Goal: Book appointment/travel/reservation

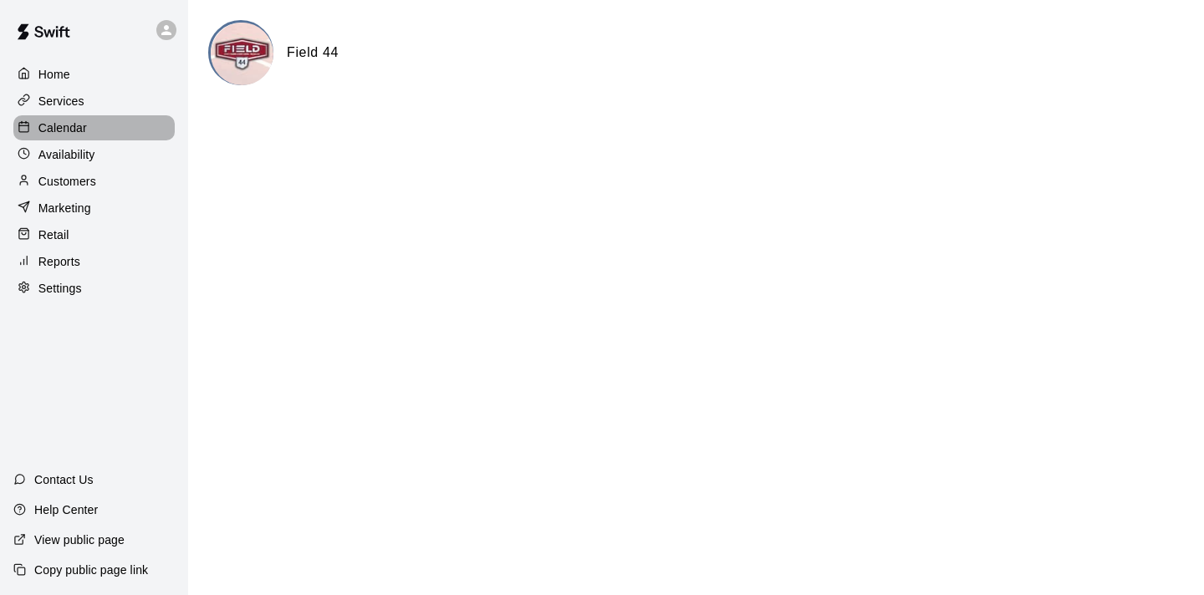
click at [77, 131] on p "Calendar" at bounding box center [62, 128] width 48 height 17
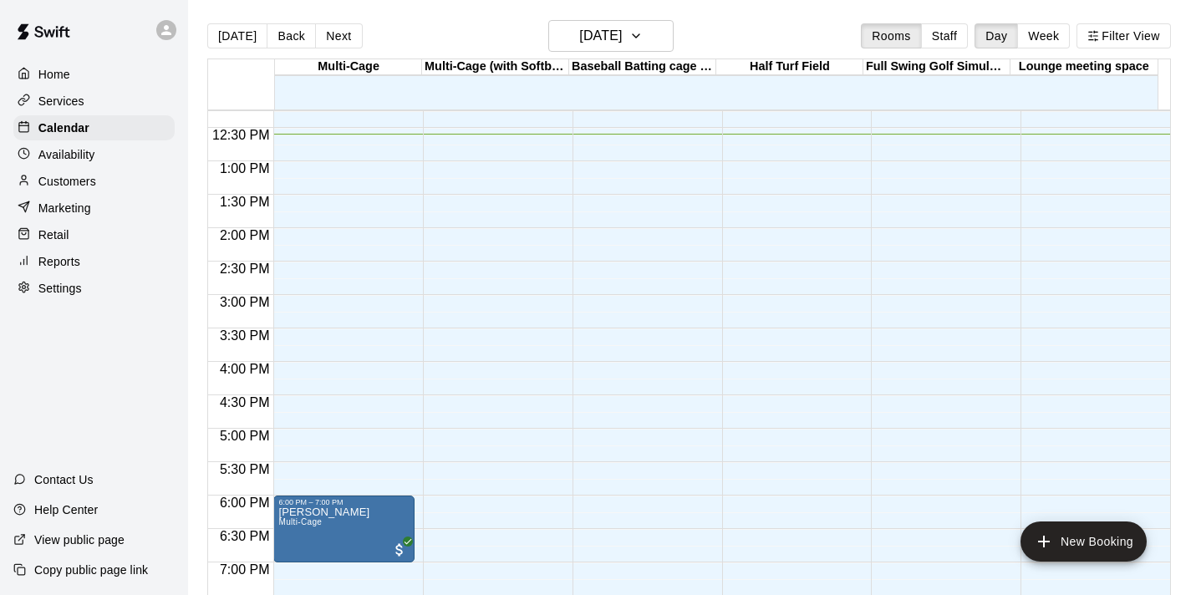
scroll to position [380, 0]
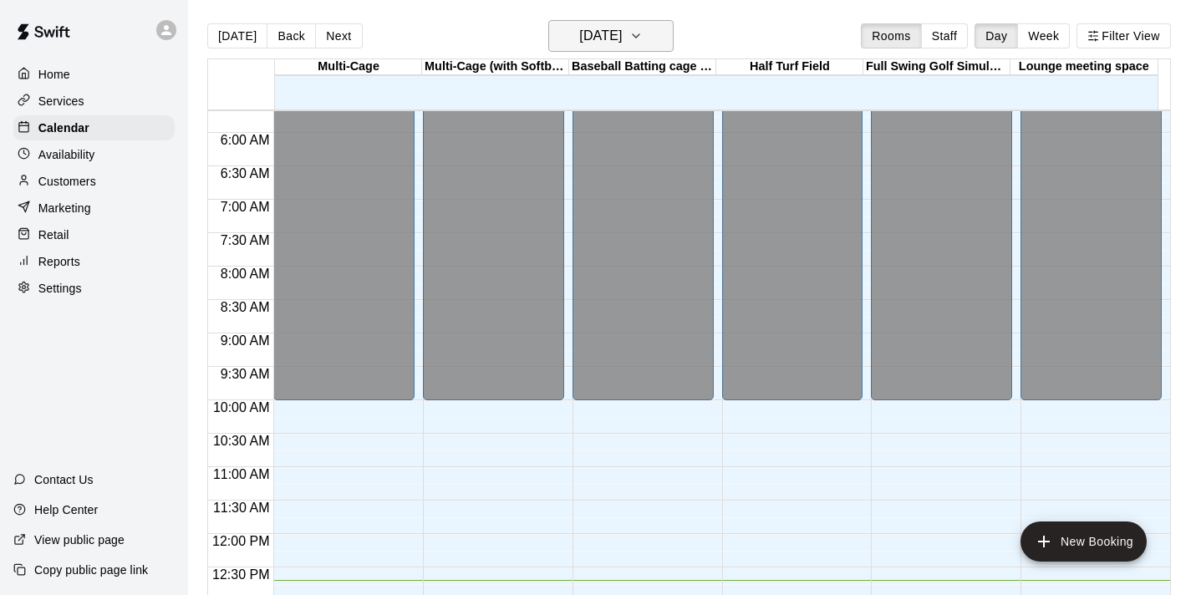
click at [667, 27] on button "[DATE]" at bounding box center [610, 36] width 125 height 32
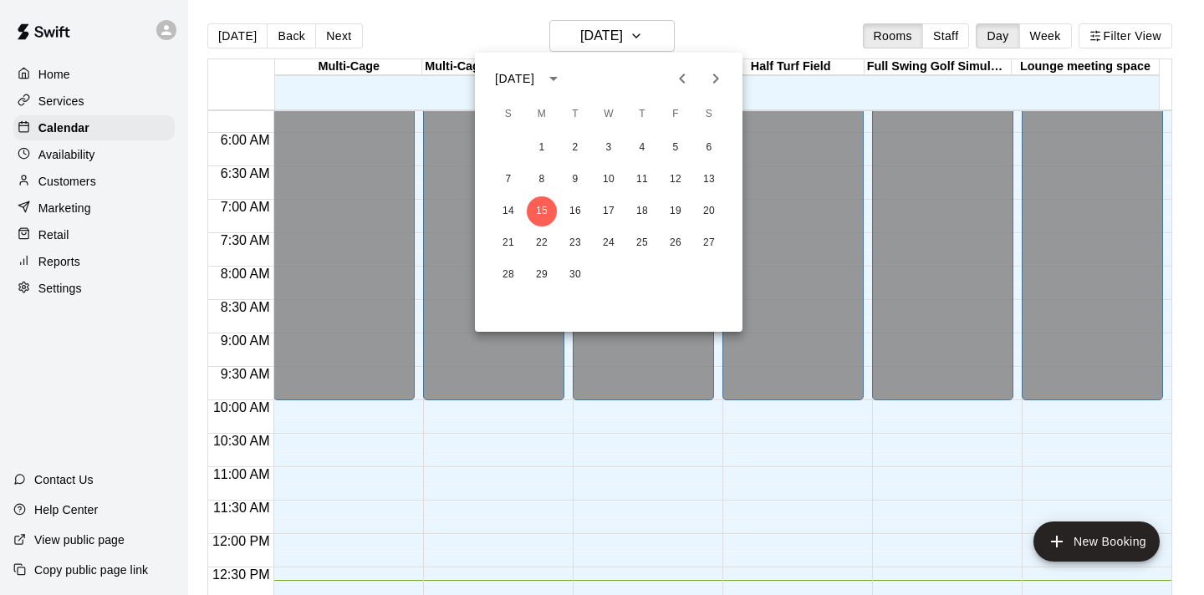
click at [721, 76] on icon "Next month" at bounding box center [716, 79] width 20 height 20
click at [676, 267] on button "30" at bounding box center [675, 275] width 30 height 30
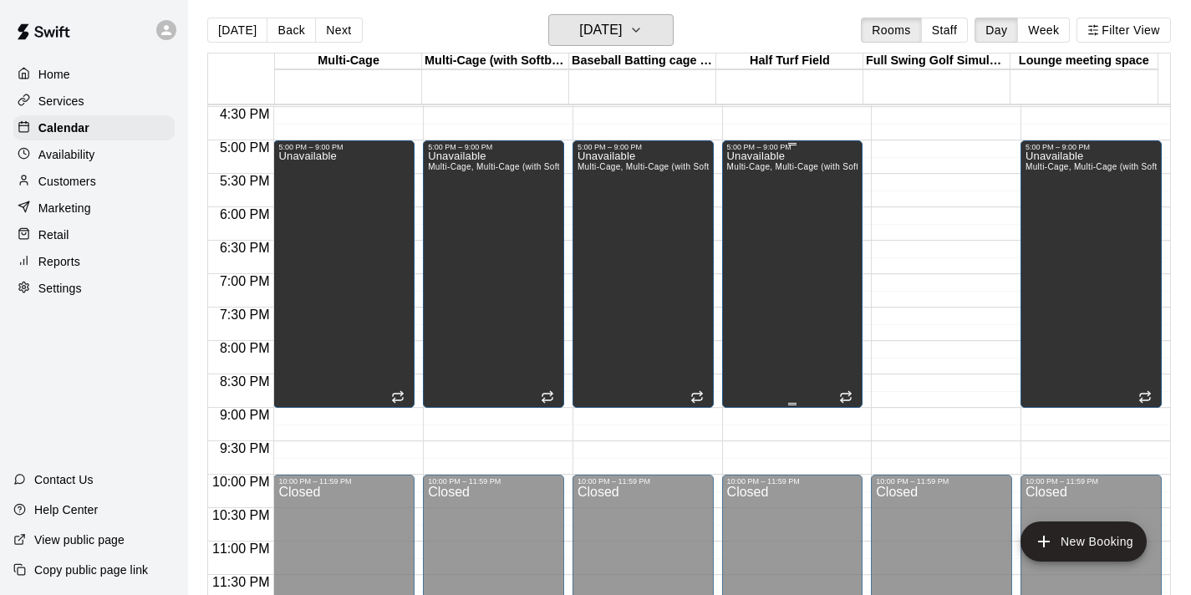
scroll to position [0, 0]
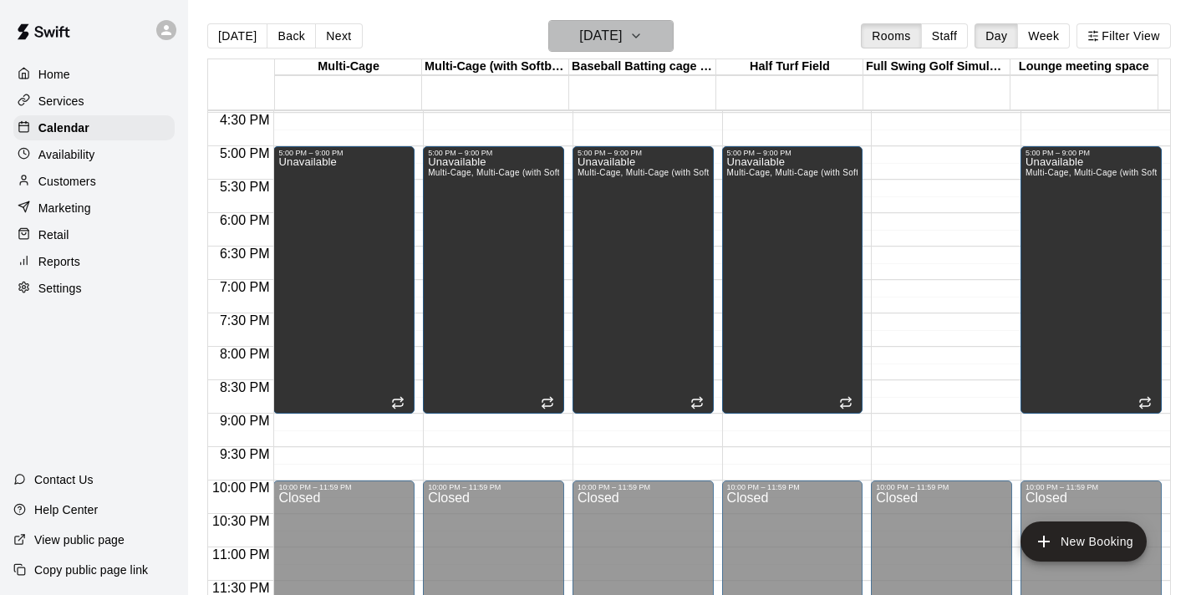
click at [664, 31] on button "[DATE]" at bounding box center [610, 36] width 125 height 32
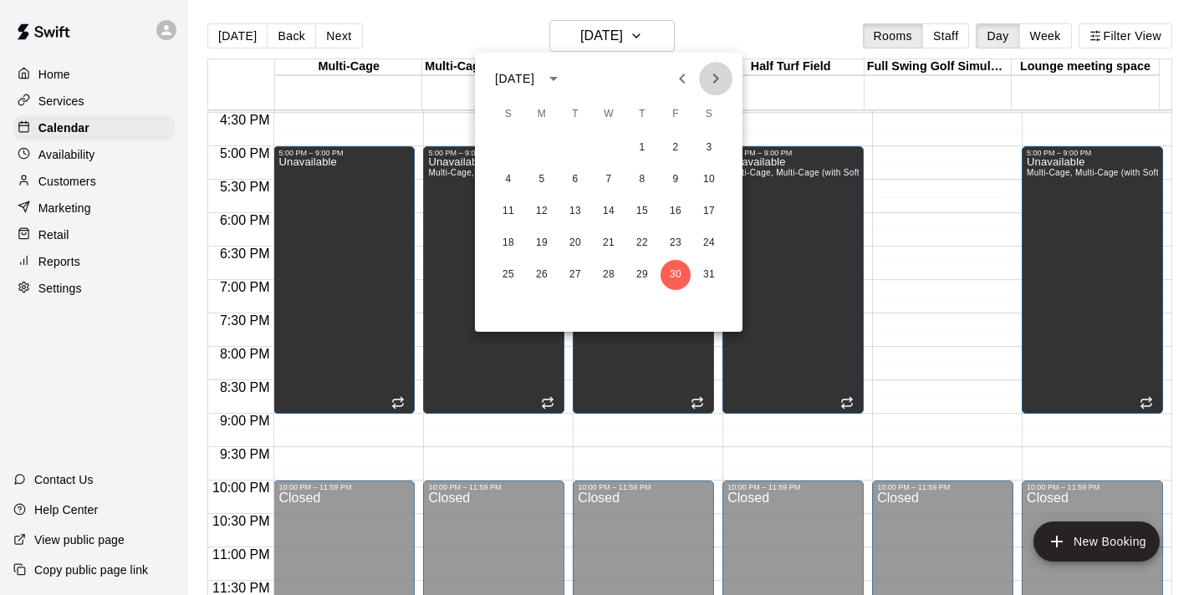
click at [708, 79] on icon "Next month" at bounding box center [716, 79] width 20 height 20
click at [679, 173] on button "13" at bounding box center [675, 180] width 30 height 30
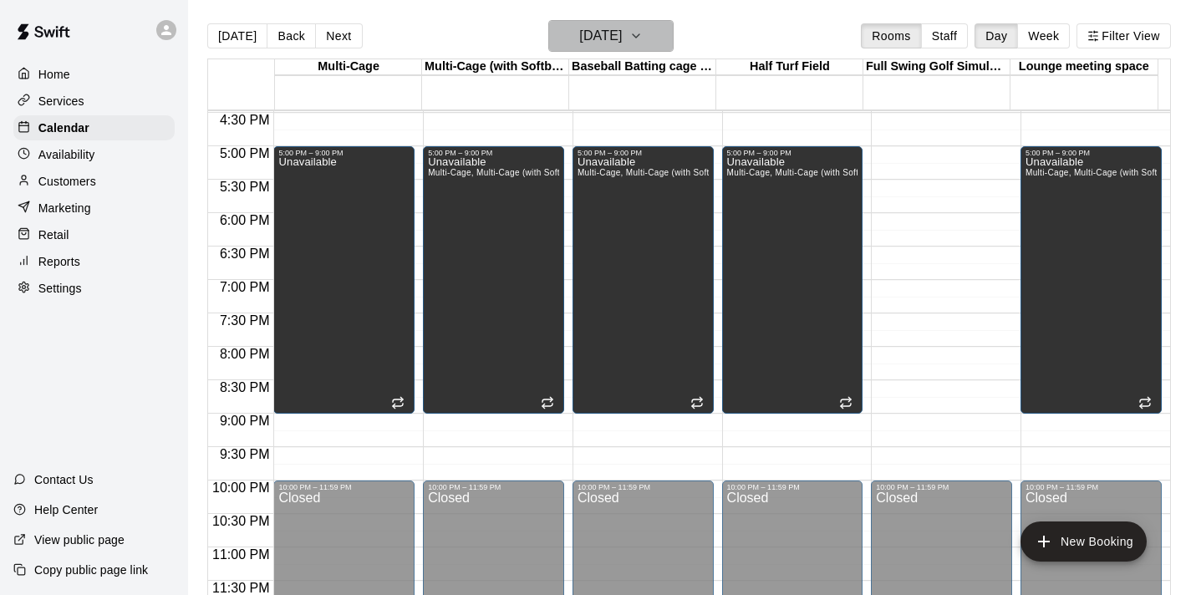
click at [643, 39] on icon "button" at bounding box center [635, 36] width 13 height 20
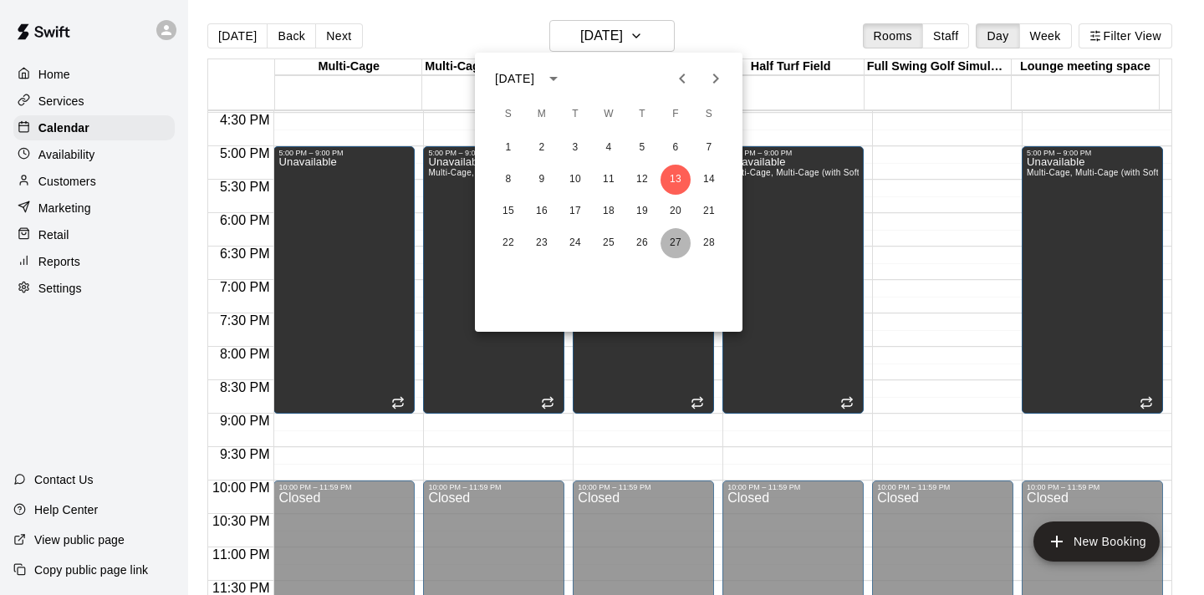
click at [681, 241] on button "27" at bounding box center [675, 243] width 30 height 30
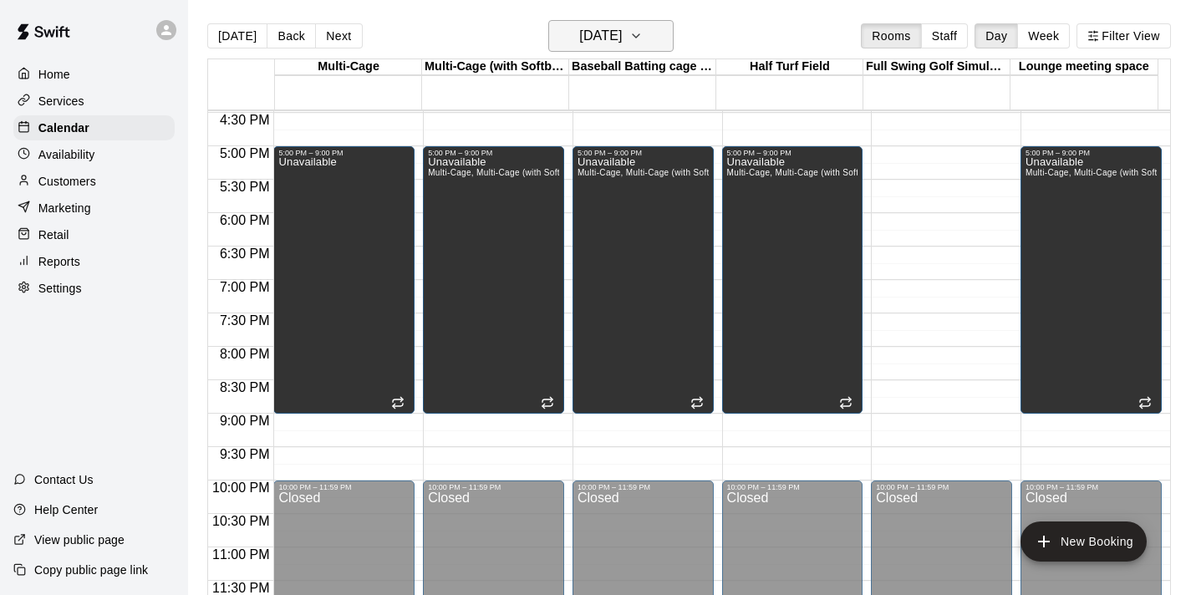
click at [643, 41] on icon "button" at bounding box center [635, 36] width 13 height 20
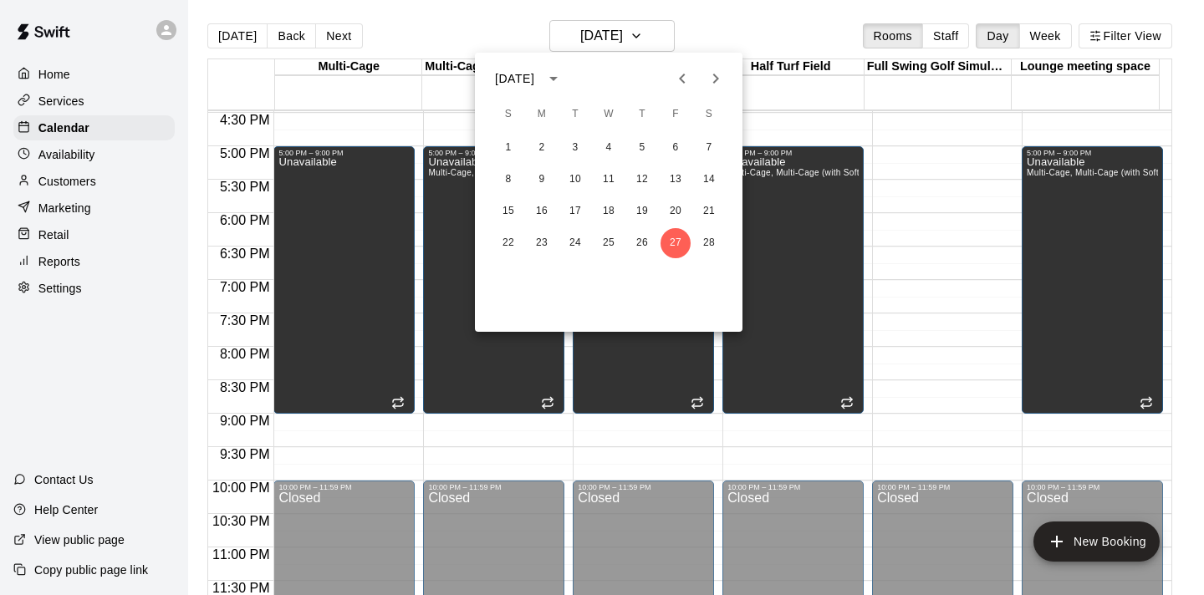
click at [718, 86] on icon "Next month" at bounding box center [716, 79] width 20 height 20
click at [672, 146] on button "6" at bounding box center [675, 148] width 30 height 30
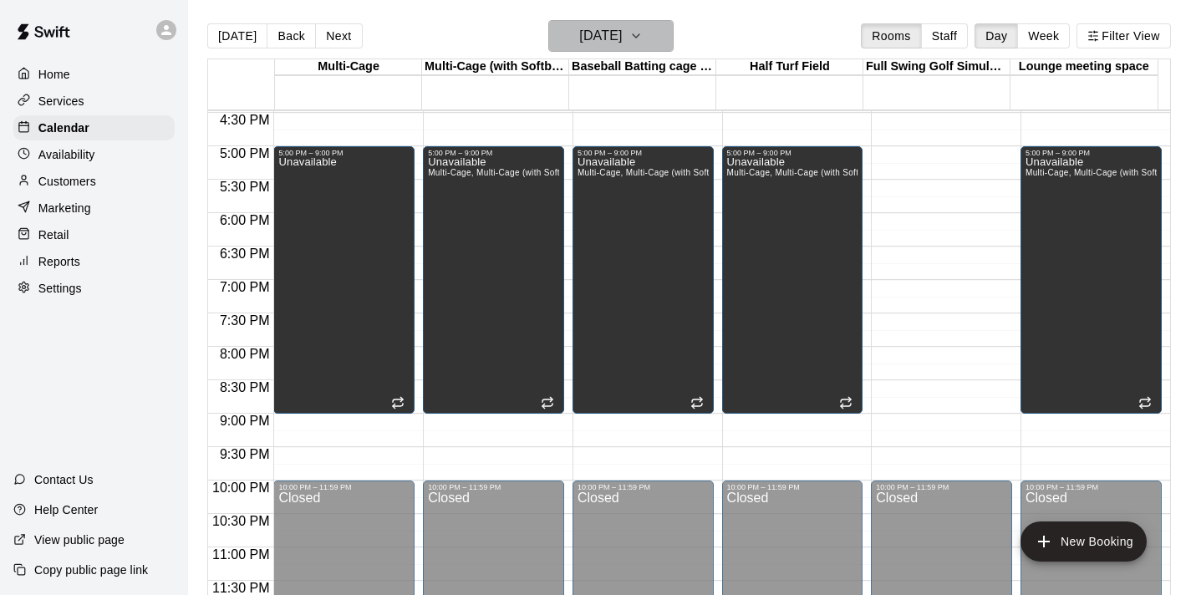
click at [661, 38] on button "[DATE]" at bounding box center [610, 36] width 125 height 32
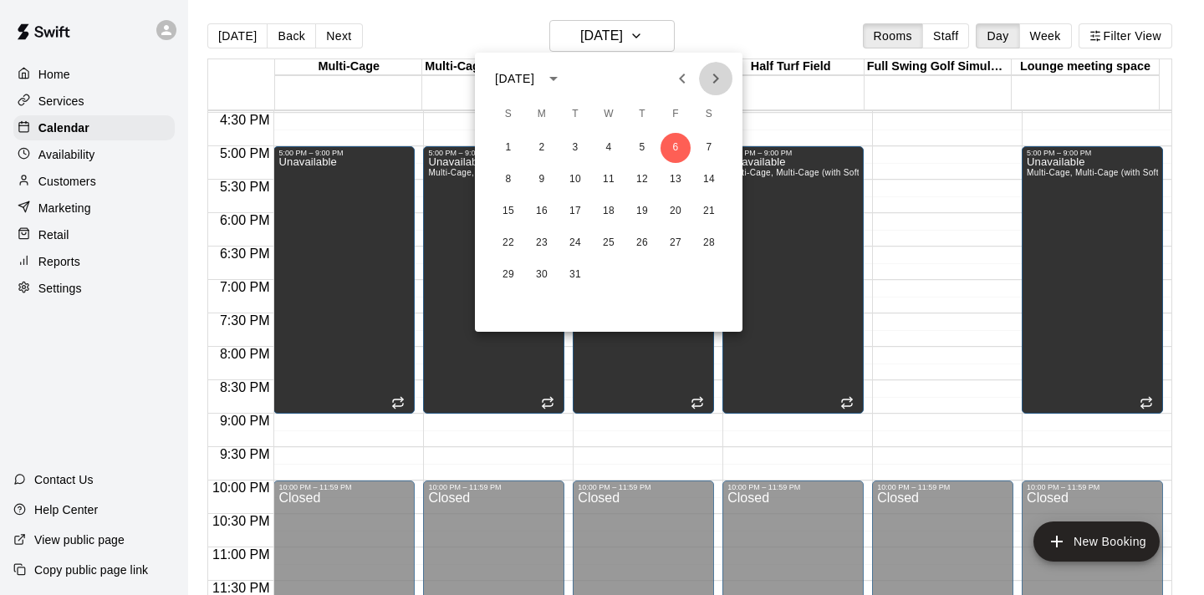
click at [719, 86] on icon "Next month" at bounding box center [716, 79] width 20 height 20
click at [685, 84] on icon "Previous month" at bounding box center [682, 79] width 20 height 20
click at [682, 177] on button "13" at bounding box center [675, 180] width 30 height 30
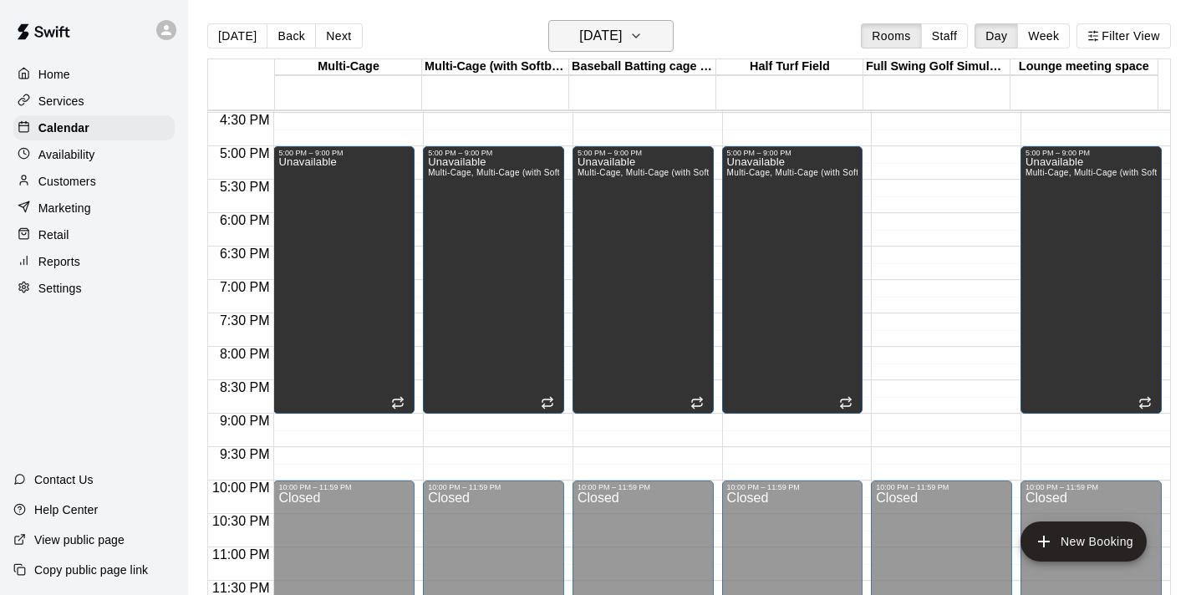
click at [663, 35] on button "[DATE]" at bounding box center [610, 36] width 125 height 32
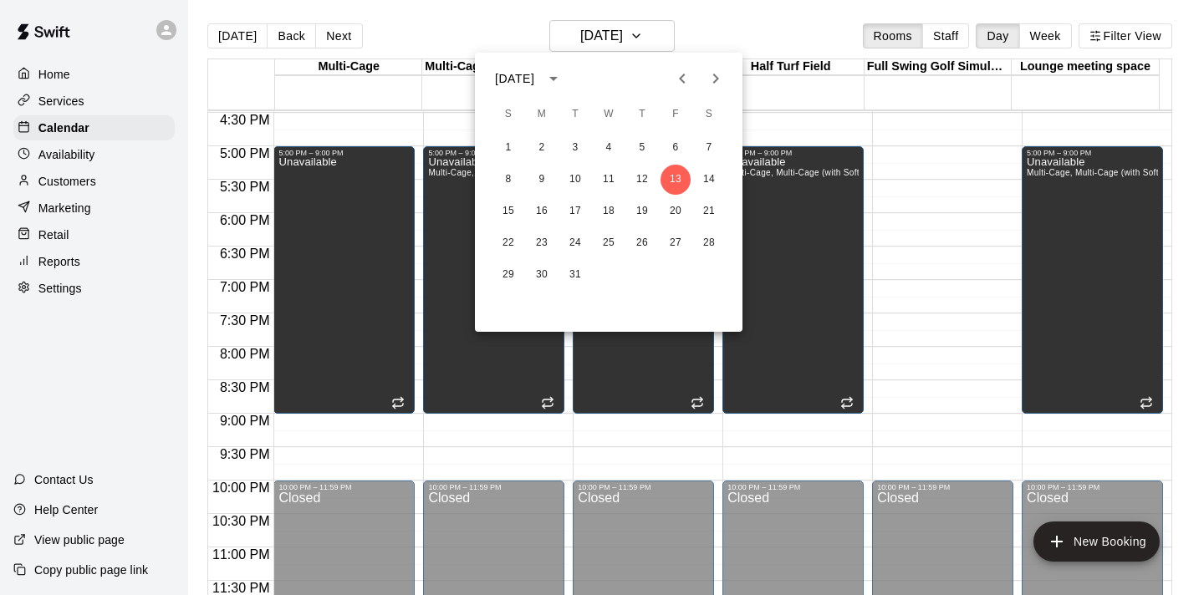
click at [719, 85] on icon "Next month" at bounding box center [716, 79] width 20 height 20
click at [684, 212] on button "17" at bounding box center [675, 211] width 30 height 30
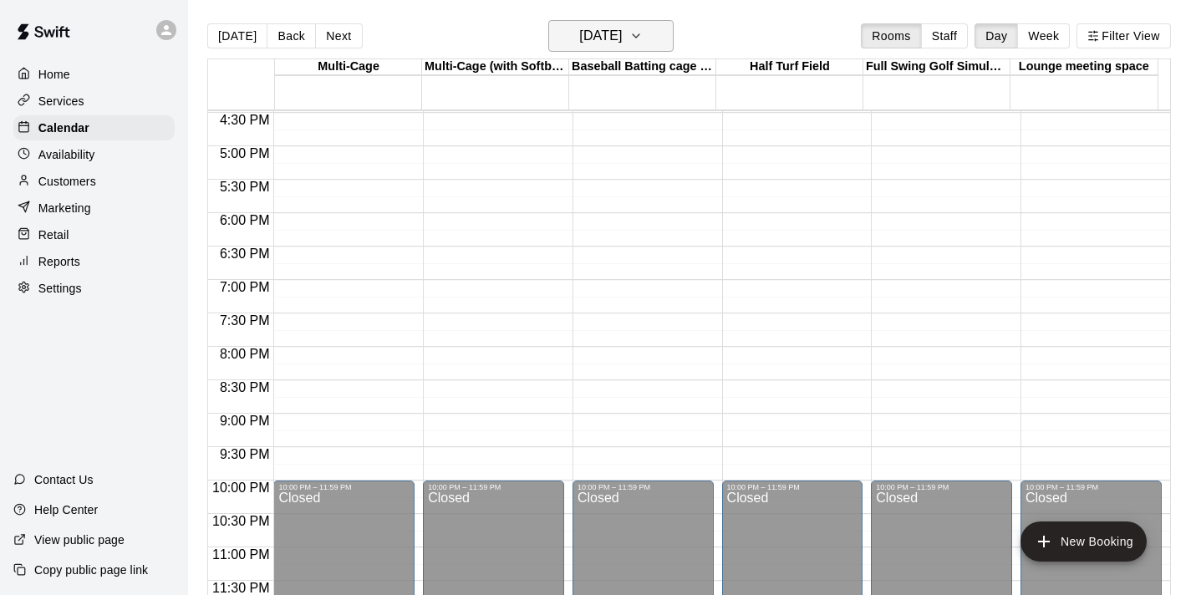
click at [643, 32] on icon "button" at bounding box center [635, 36] width 13 height 20
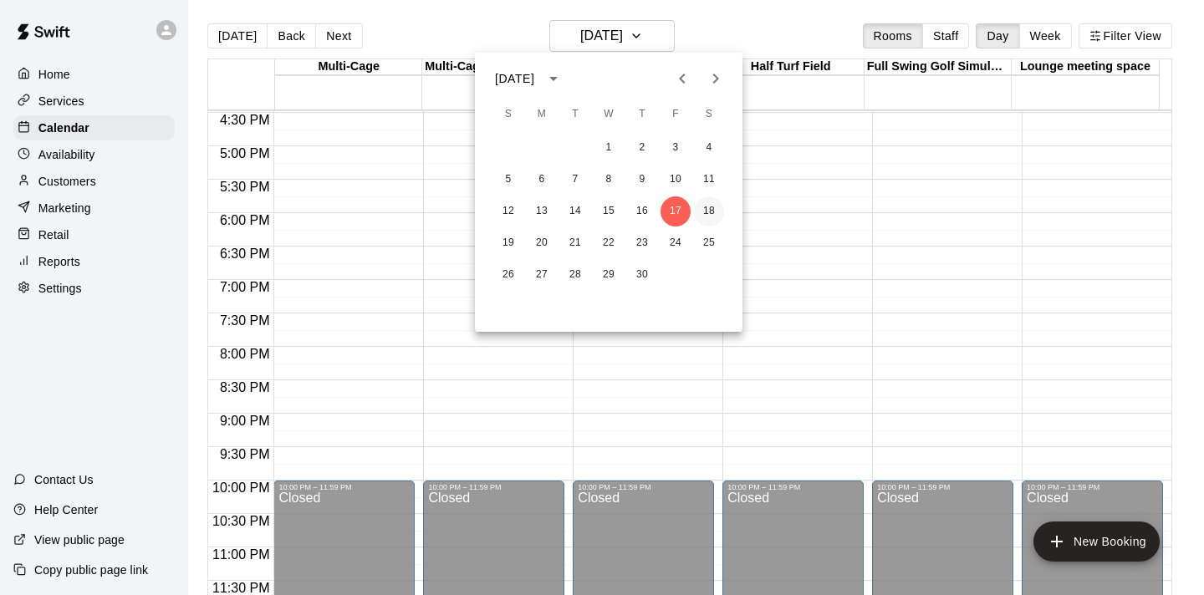
click at [713, 214] on button "18" at bounding box center [709, 211] width 30 height 30
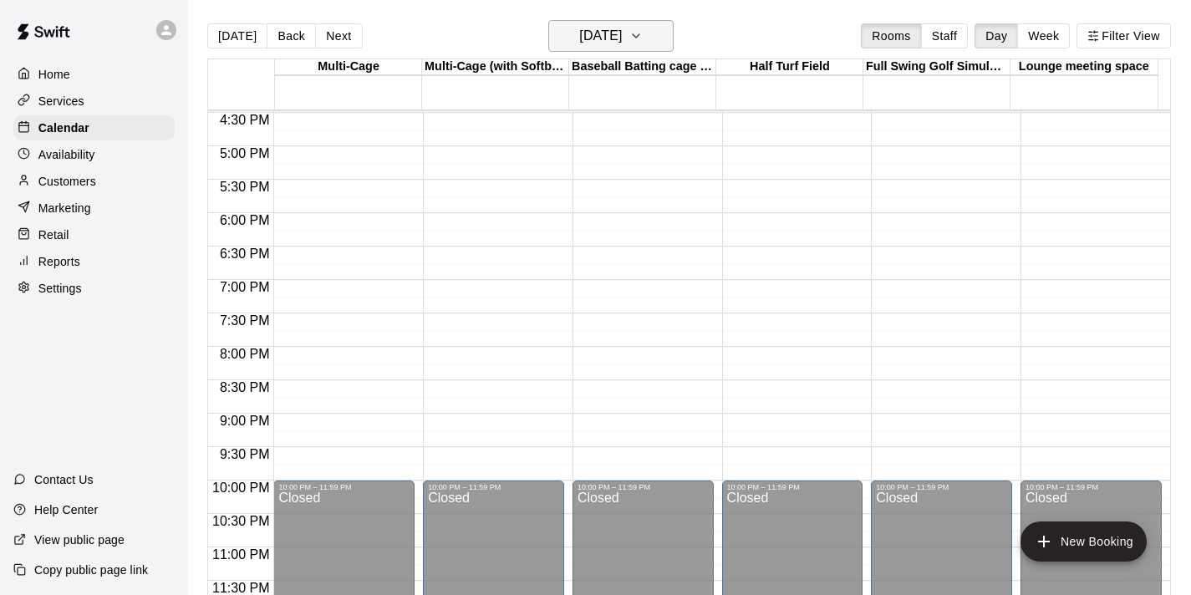
click at [639, 36] on icon "button" at bounding box center [636, 35] width 7 height 3
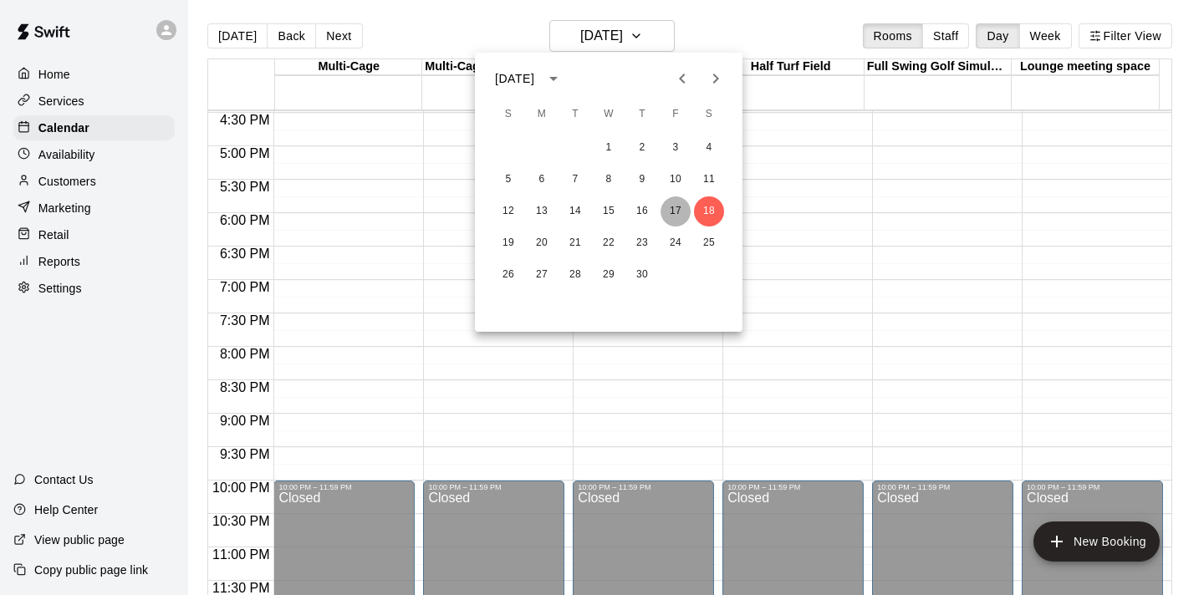
click at [669, 211] on button "17" at bounding box center [675, 211] width 30 height 30
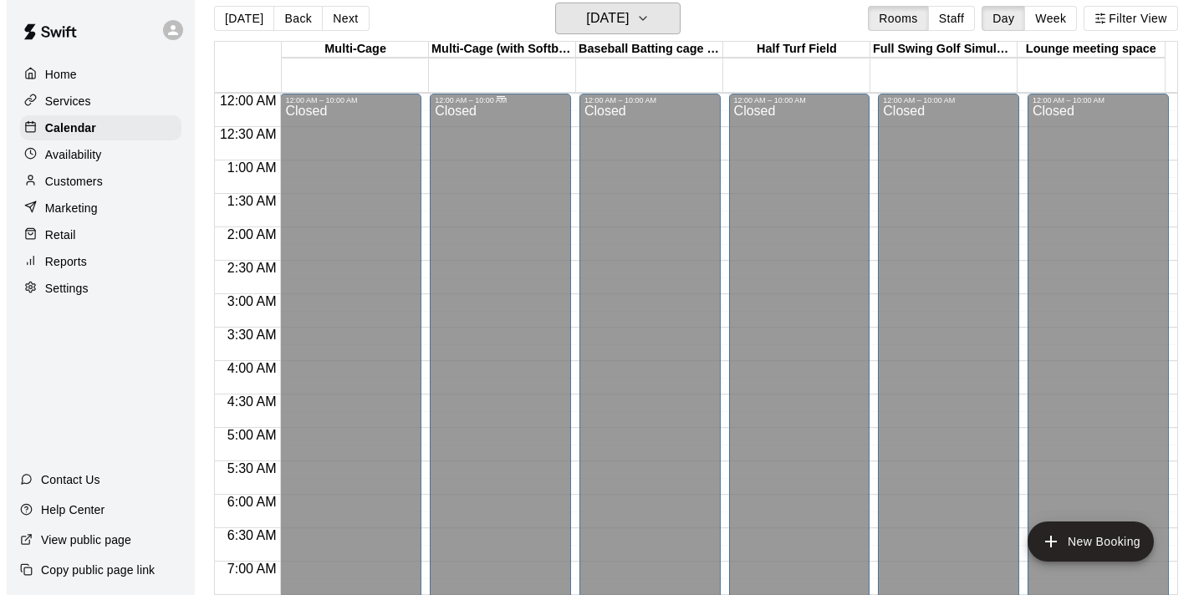
scroll to position [27, 0]
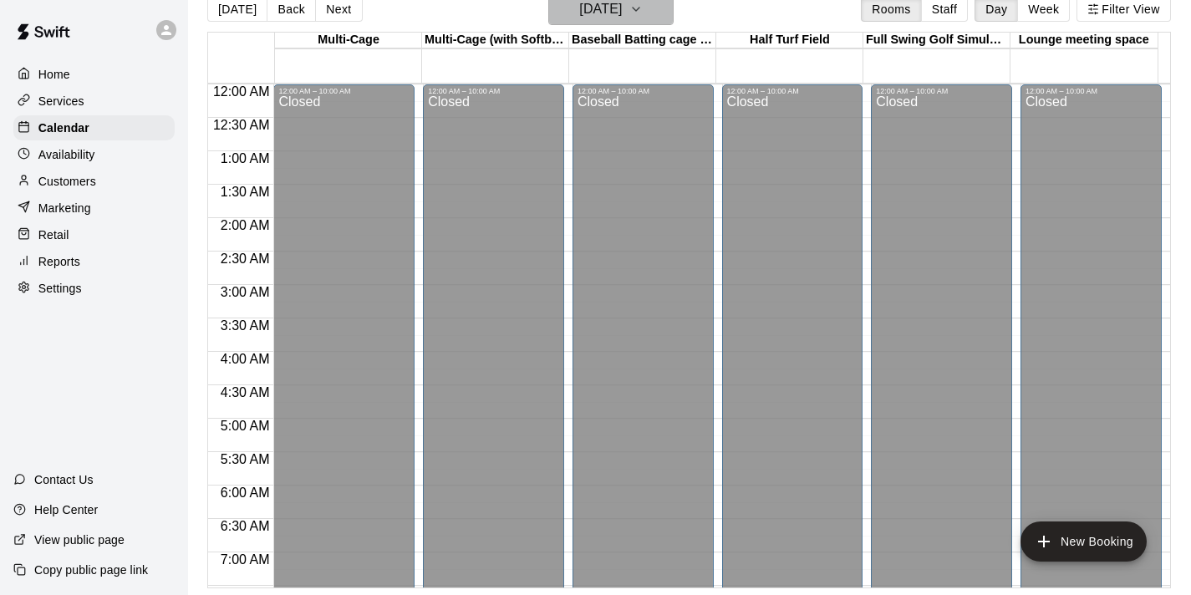
click at [643, 8] on icon "button" at bounding box center [635, 9] width 13 height 20
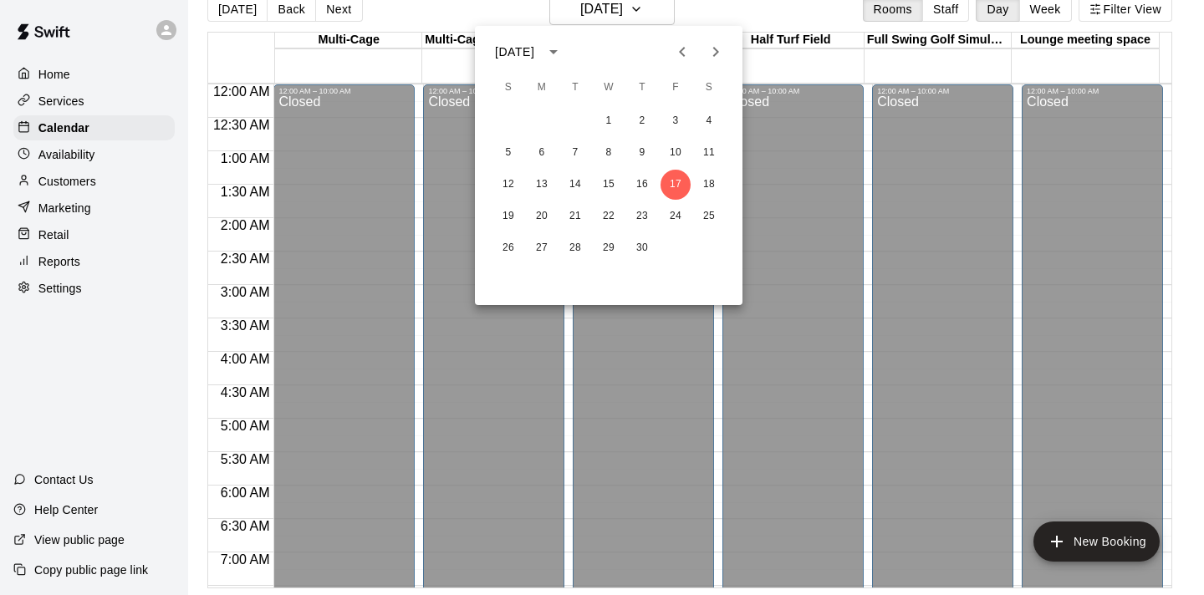
click at [689, 44] on icon "Previous month" at bounding box center [682, 52] width 20 height 20
click at [687, 44] on icon "Previous month" at bounding box center [682, 52] width 20 height 20
click at [712, 50] on icon "Next month" at bounding box center [716, 52] width 20 height 20
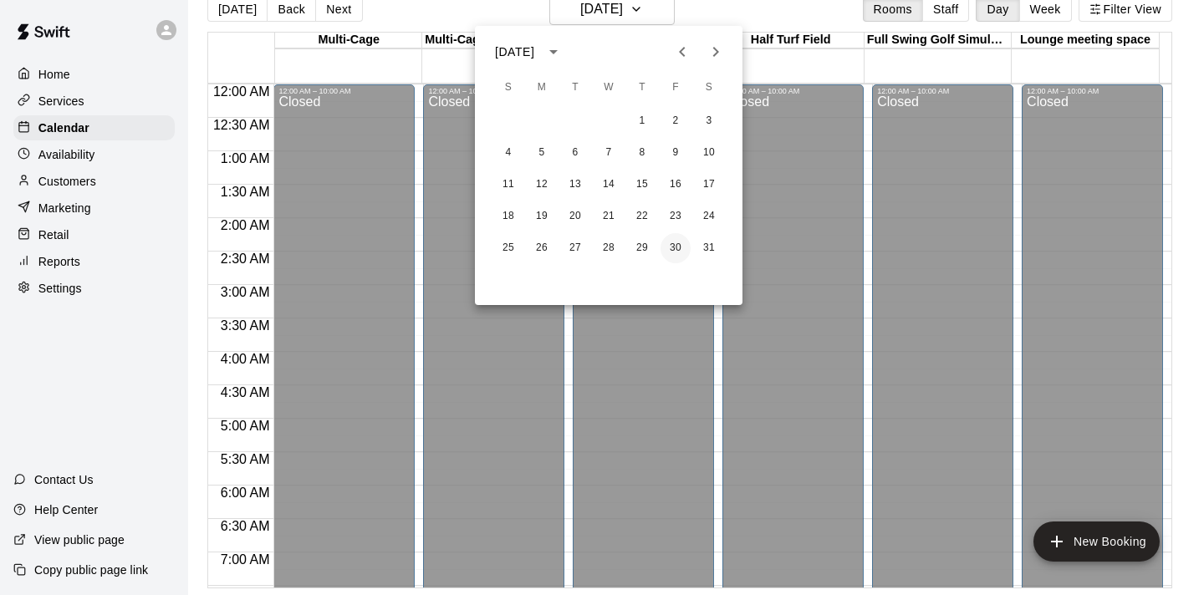
click at [681, 244] on button "30" at bounding box center [675, 248] width 30 height 30
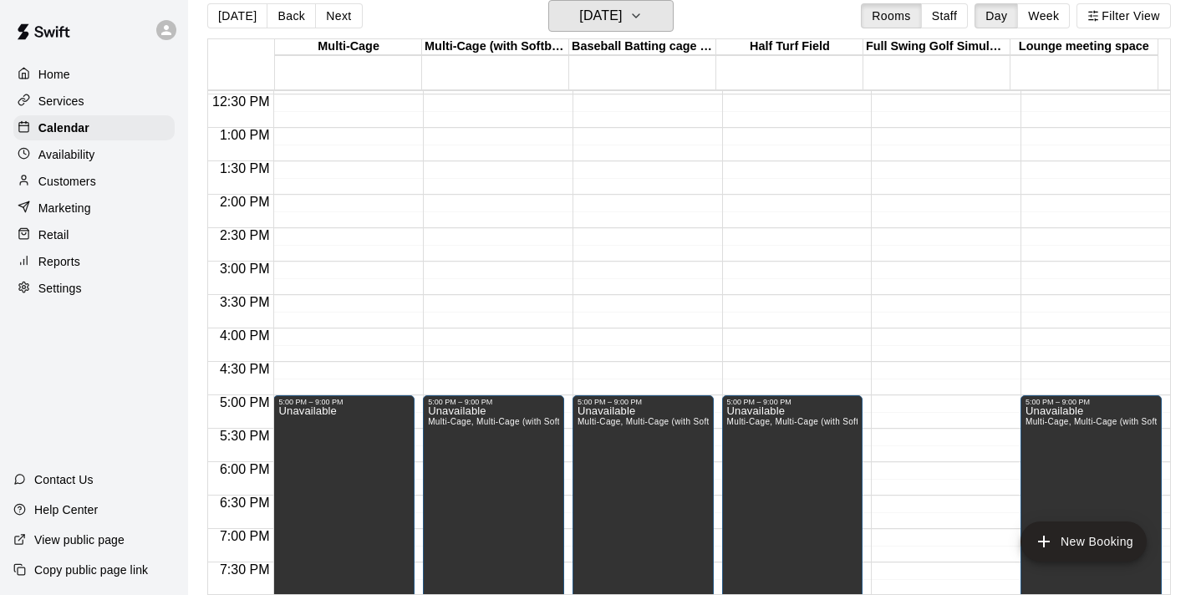
scroll to position [829, 0]
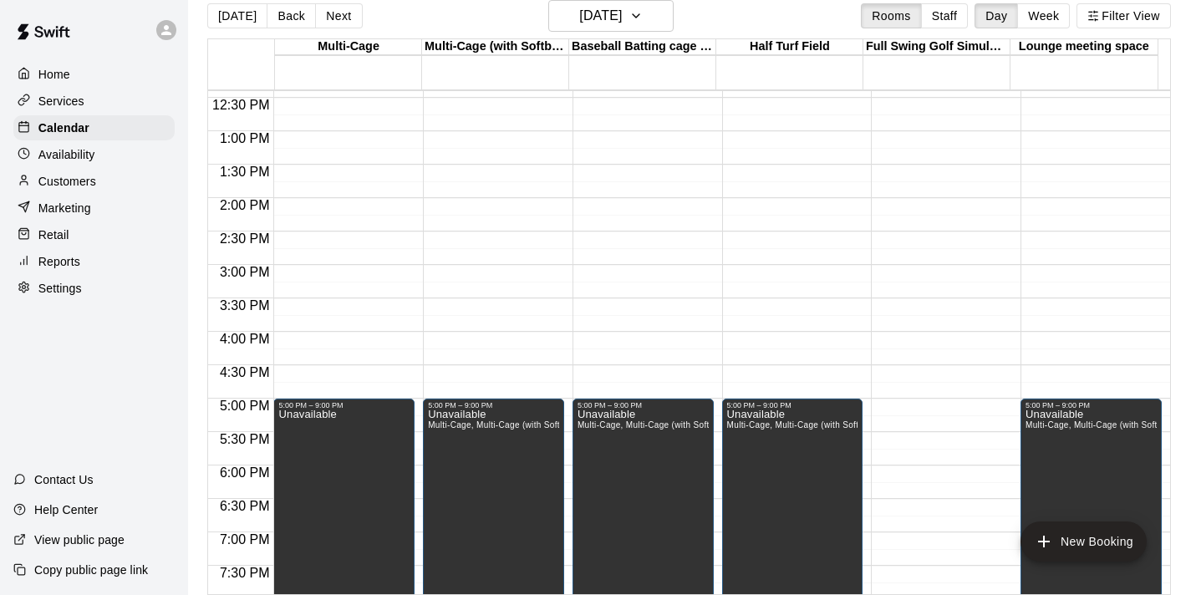
click at [58, 36] on img at bounding box center [43, 32] width 87 height 50
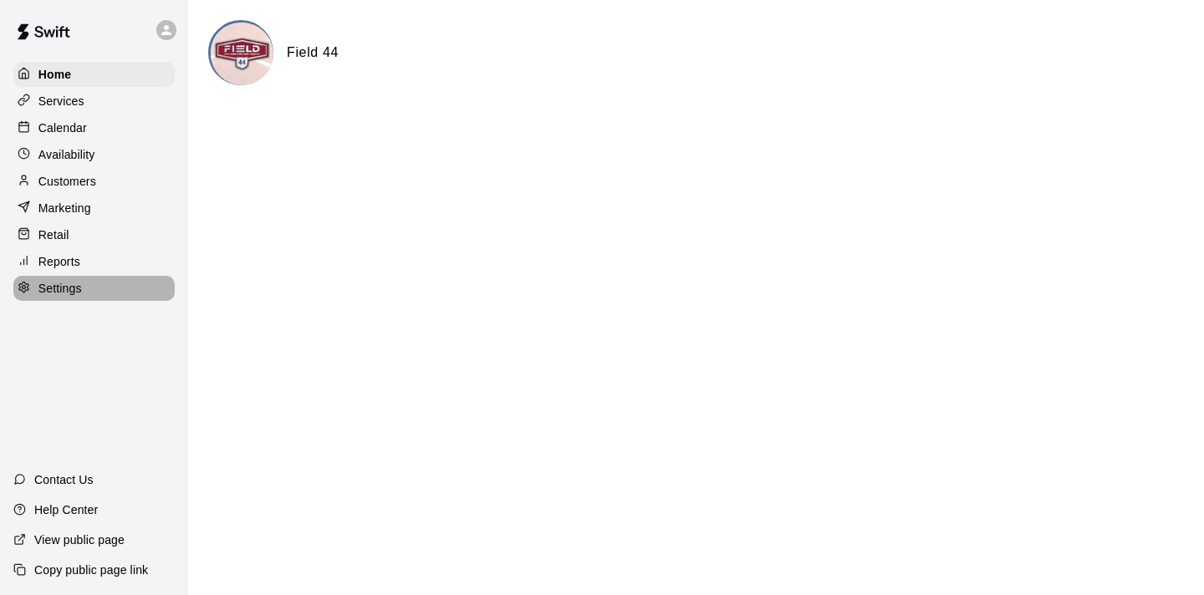
click at [43, 287] on p "Settings" at bounding box center [59, 288] width 43 height 17
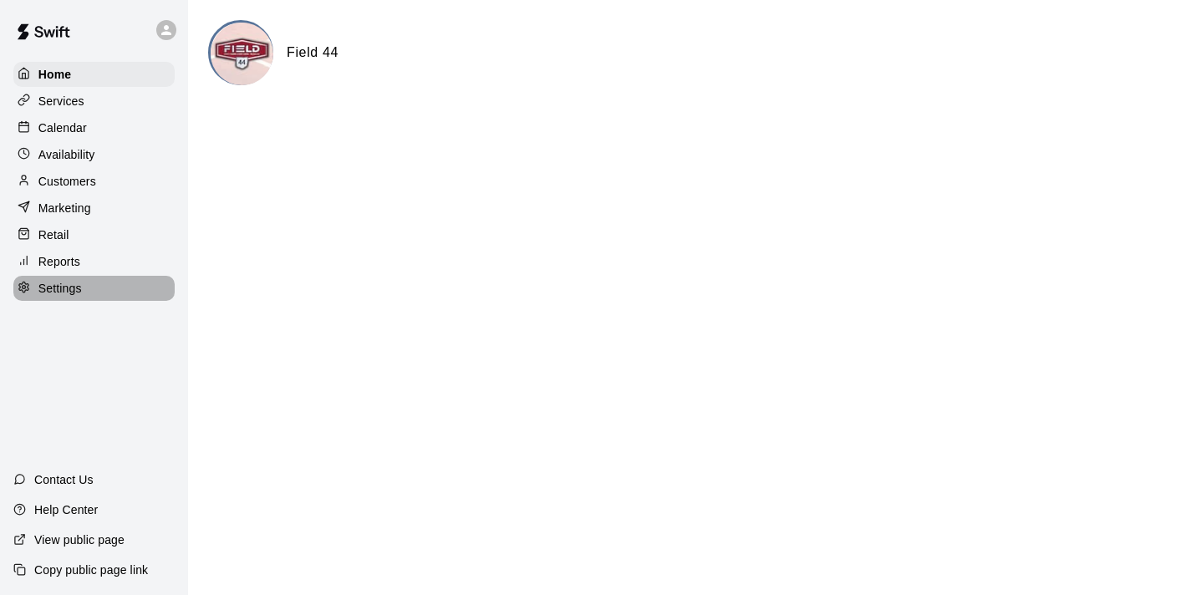
select select "**"
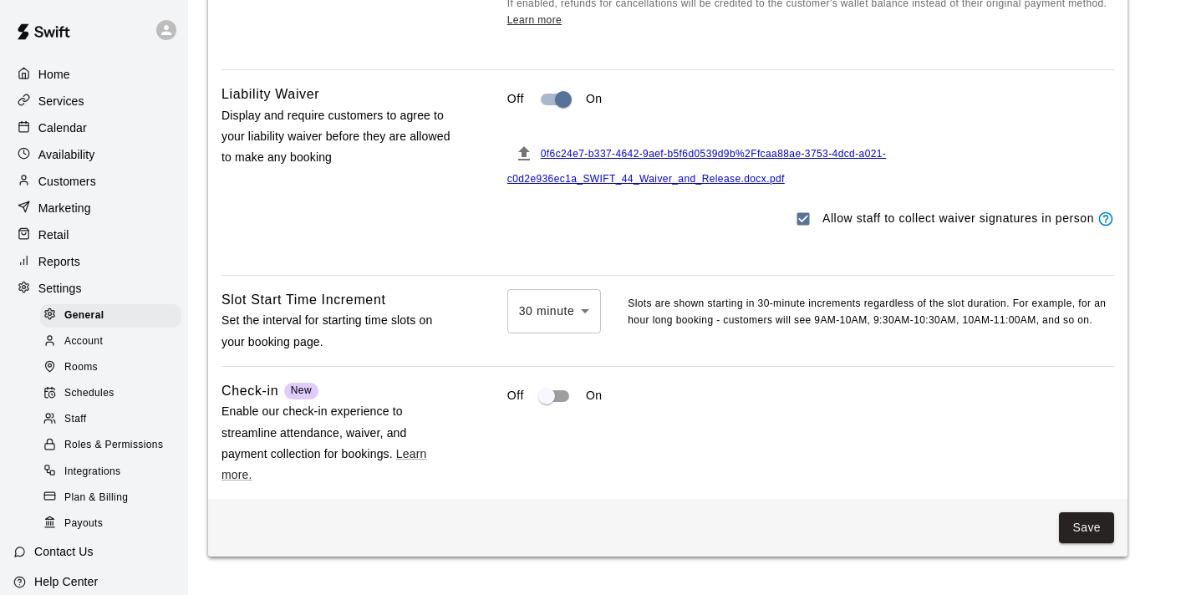
scroll to position [2027, 0]
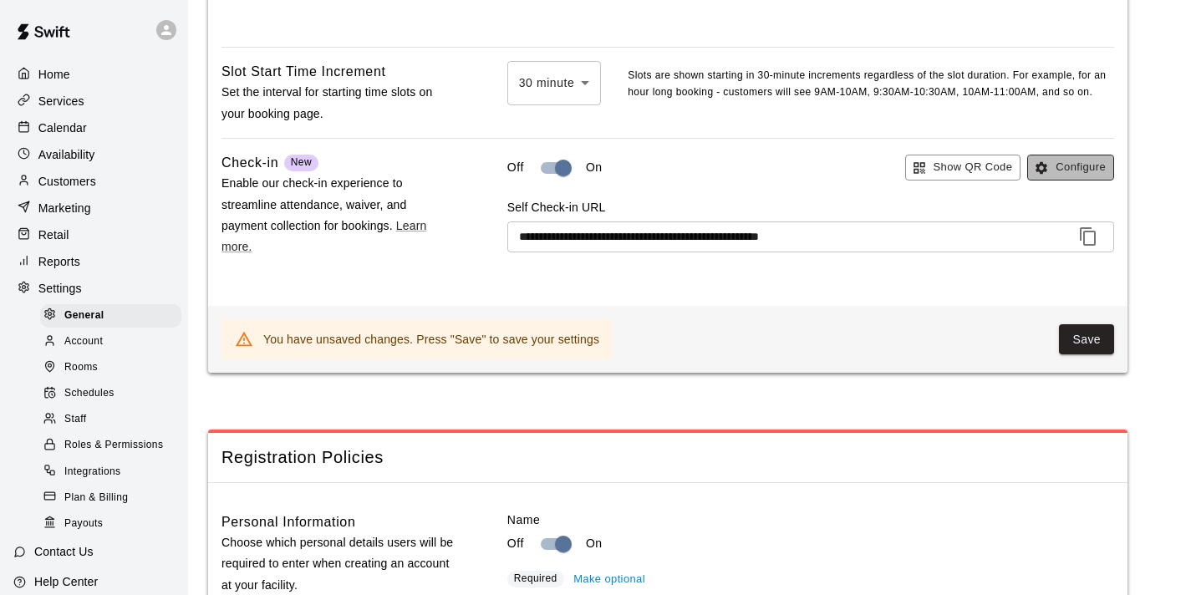
click at [1084, 178] on button "Configure" at bounding box center [1070, 168] width 87 height 26
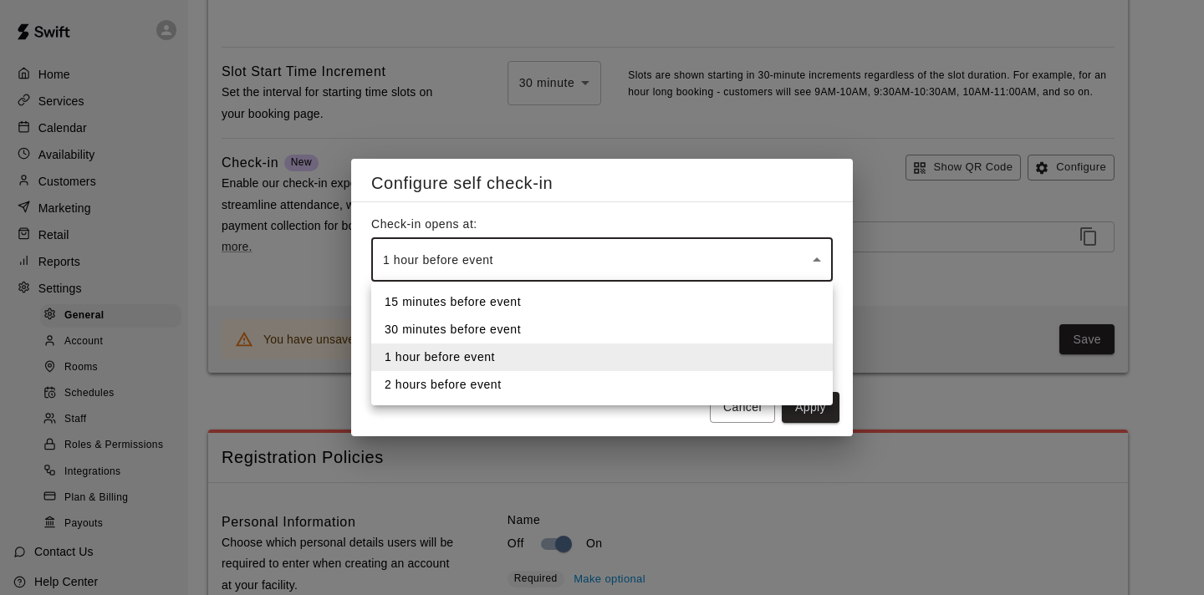
click at [819, 255] on body "**********" at bounding box center [602, 604] width 1204 height 5263
click at [635, 416] on div at bounding box center [602, 297] width 1204 height 595
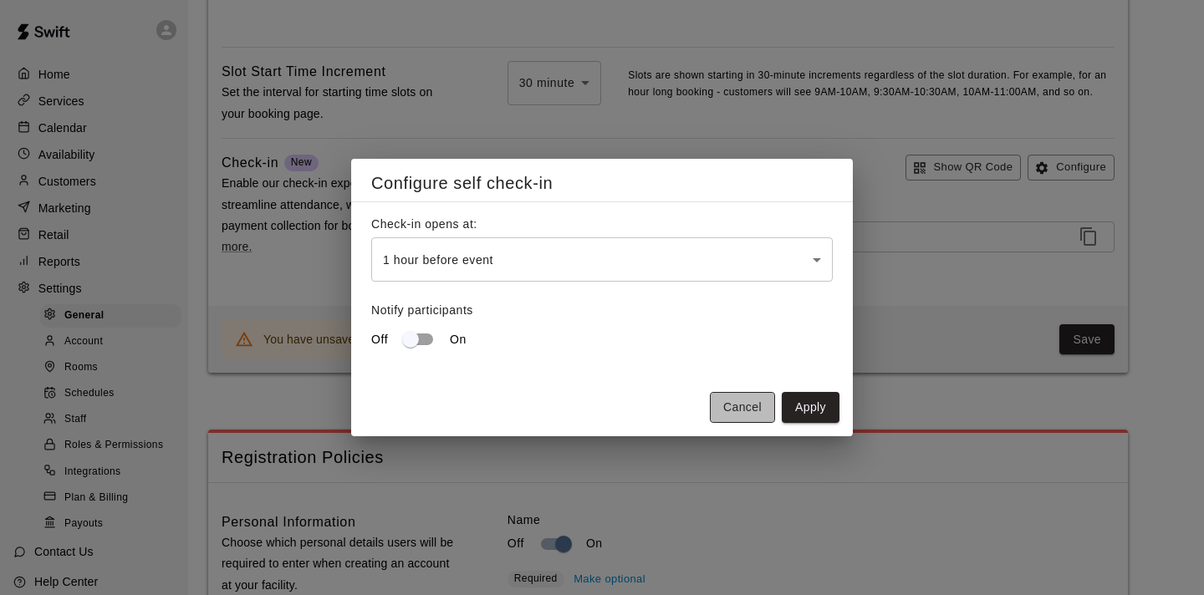
click at [726, 408] on button "Cancel" at bounding box center [742, 407] width 65 height 31
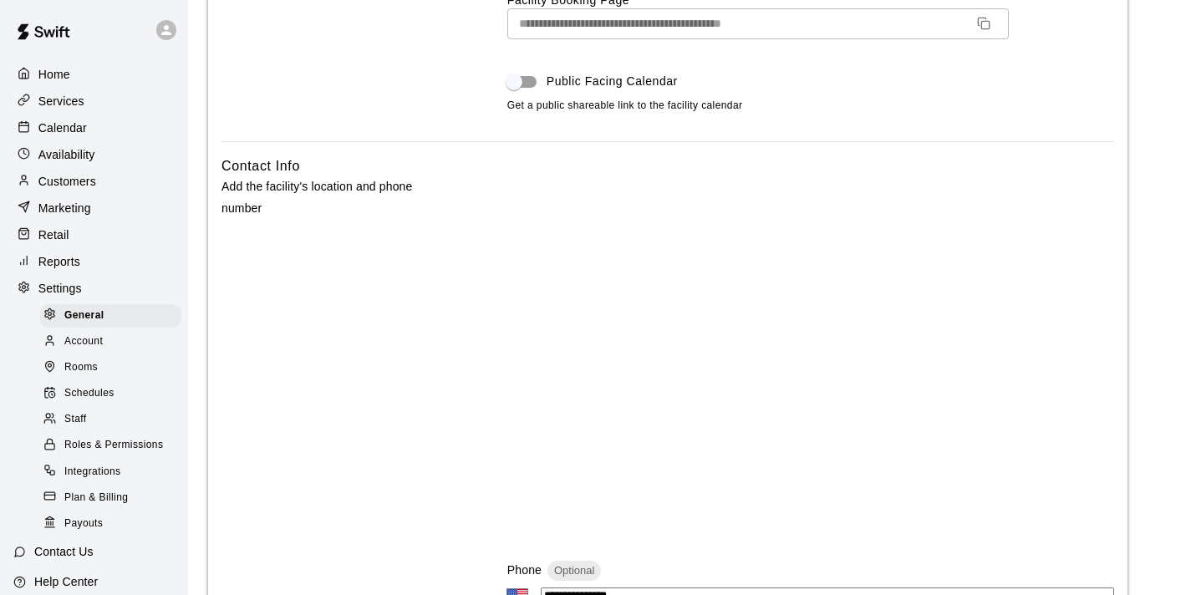
scroll to position [0, 0]
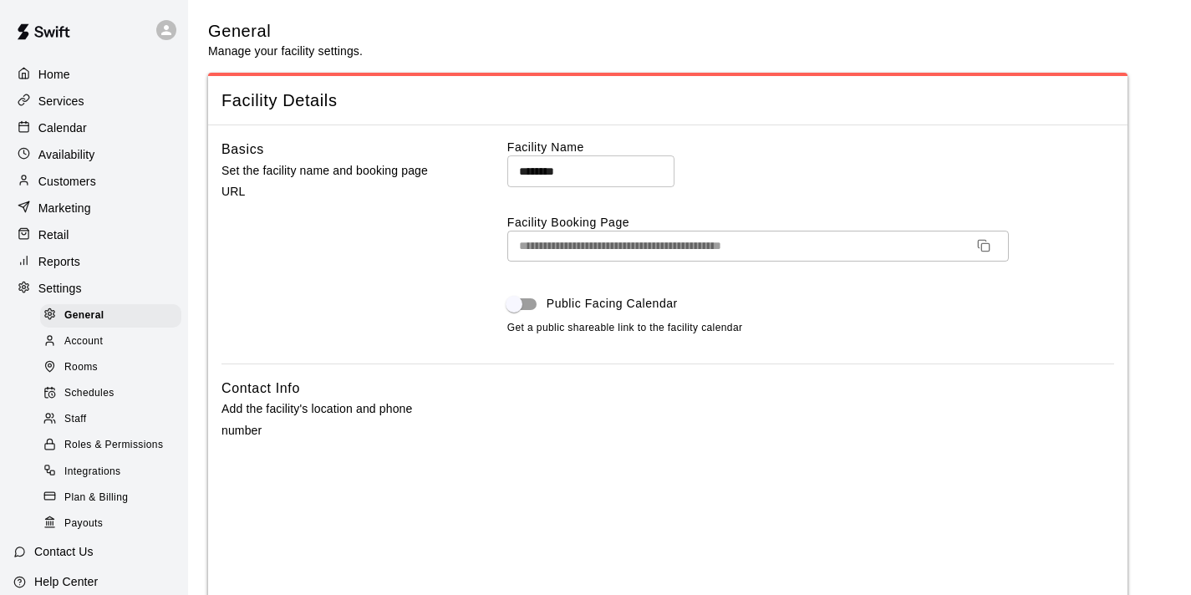
click at [66, 72] on p "Home" at bounding box center [54, 74] width 32 height 17
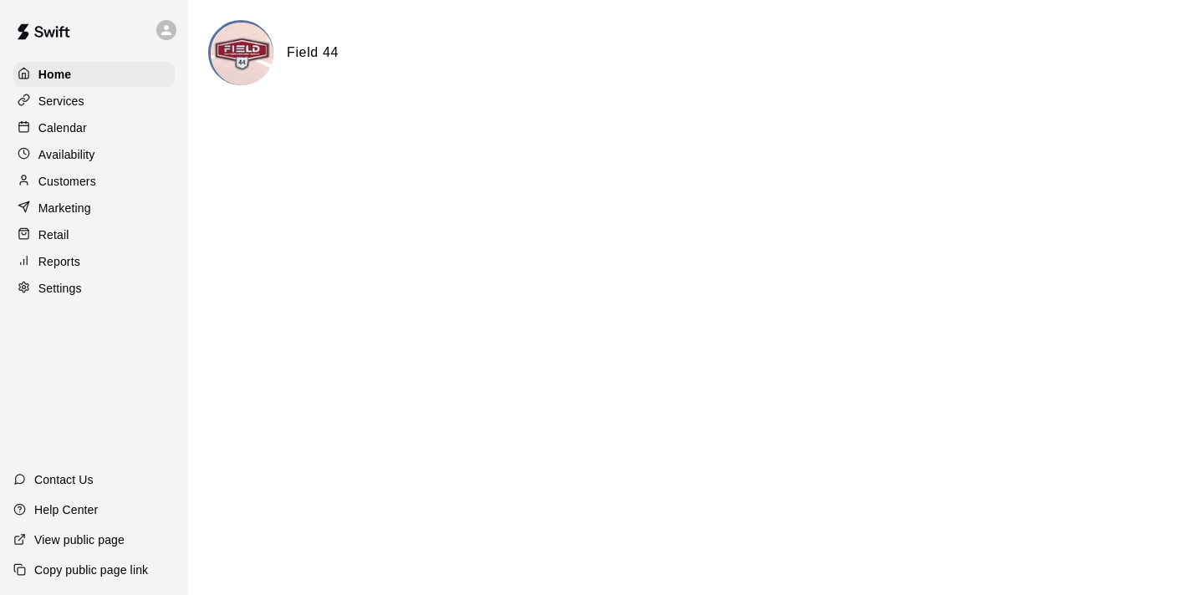
click at [98, 181] on div "Customers" at bounding box center [93, 181] width 161 height 25
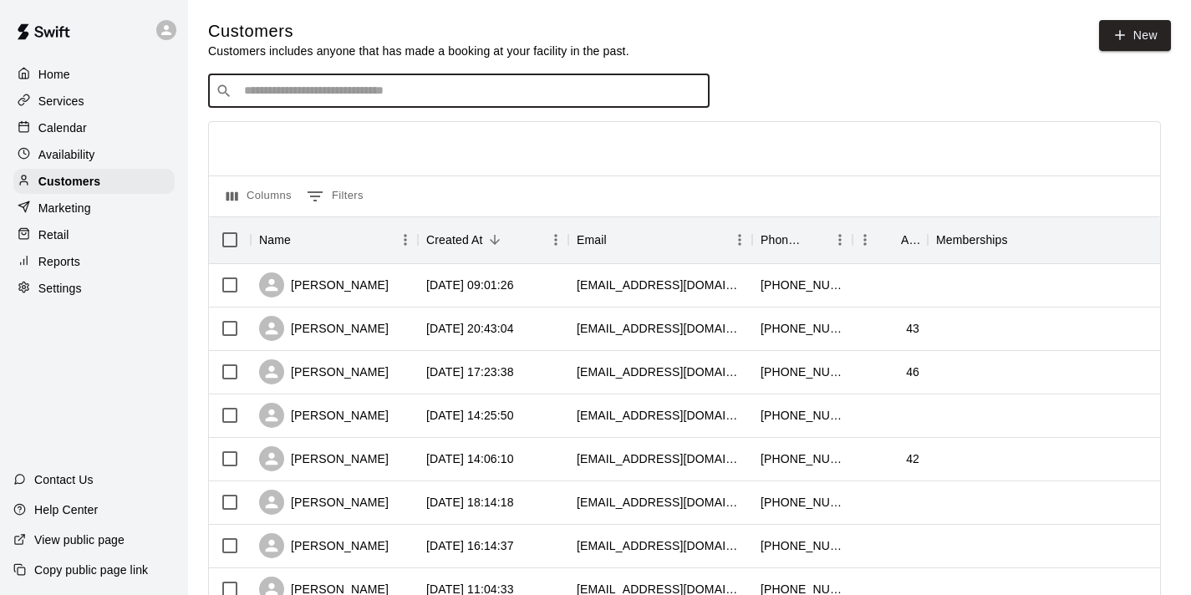
click at [317, 89] on input "Search customers by name or email" at bounding box center [470, 91] width 463 height 17
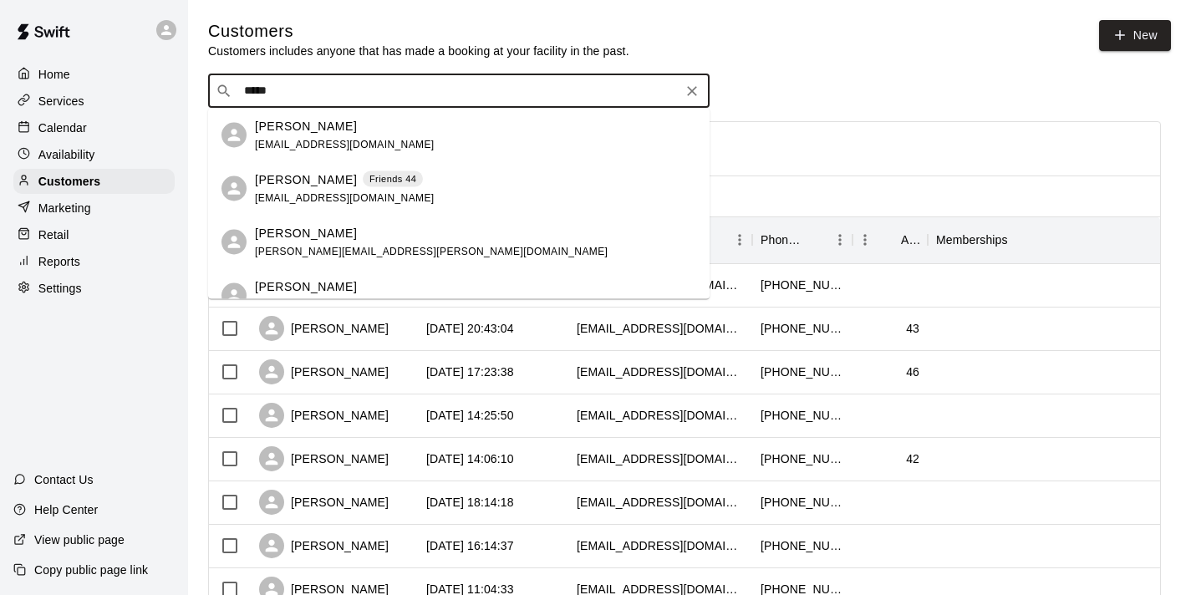
type input "******"
click at [311, 181] on p "[PERSON_NAME]" at bounding box center [306, 180] width 102 height 18
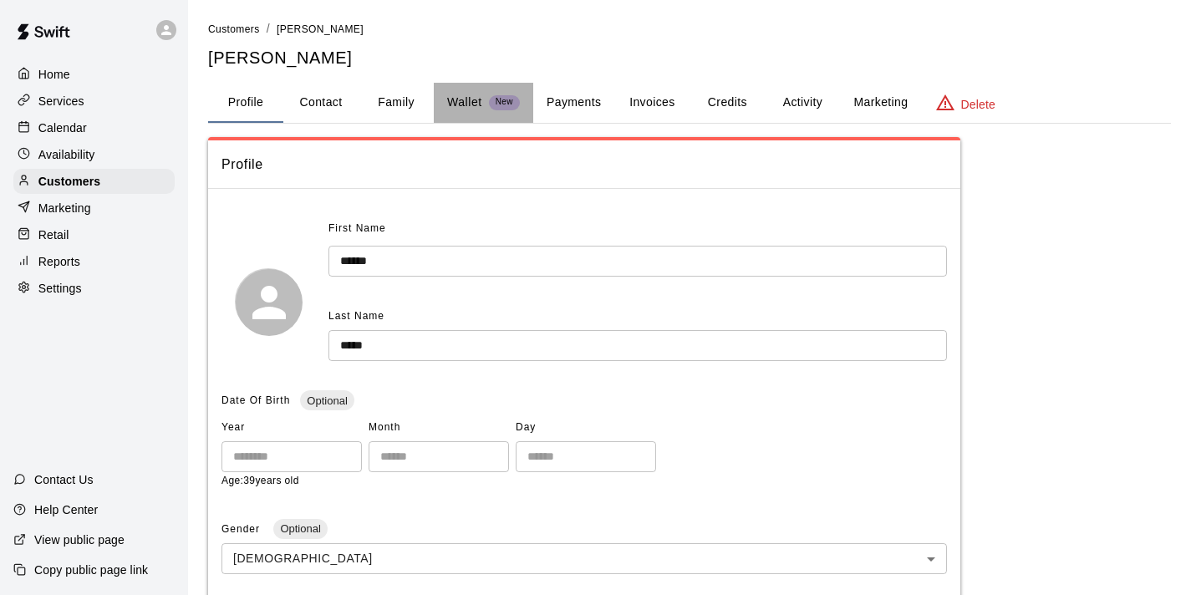
click at [452, 102] on p "Wallet" at bounding box center [464, 103] width 35 height 18
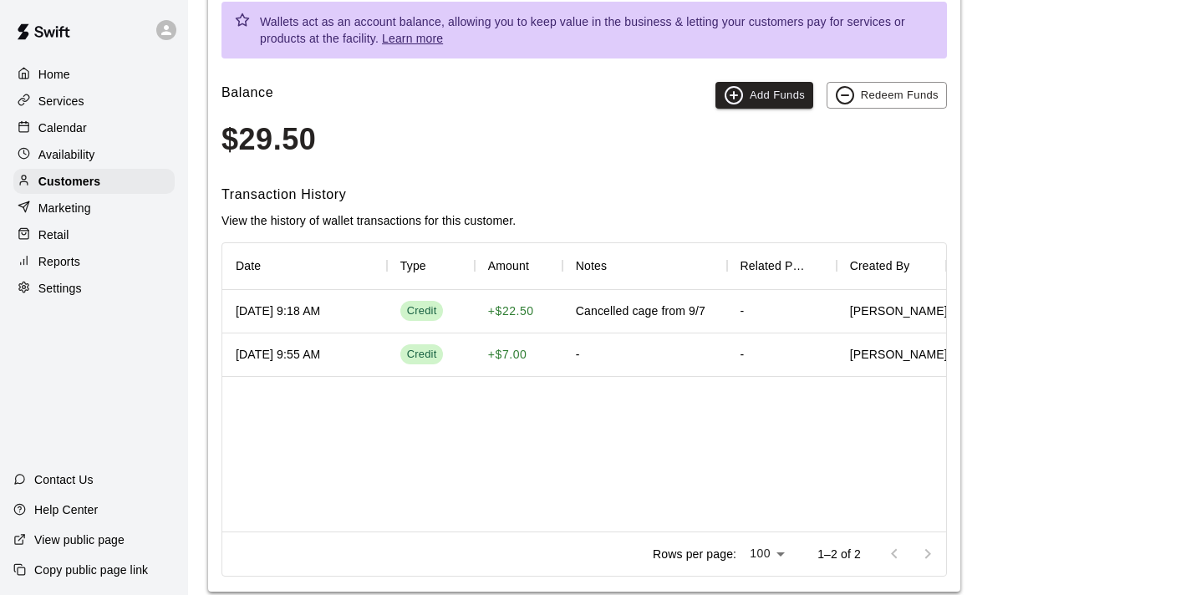
scroll to position [231, 0]
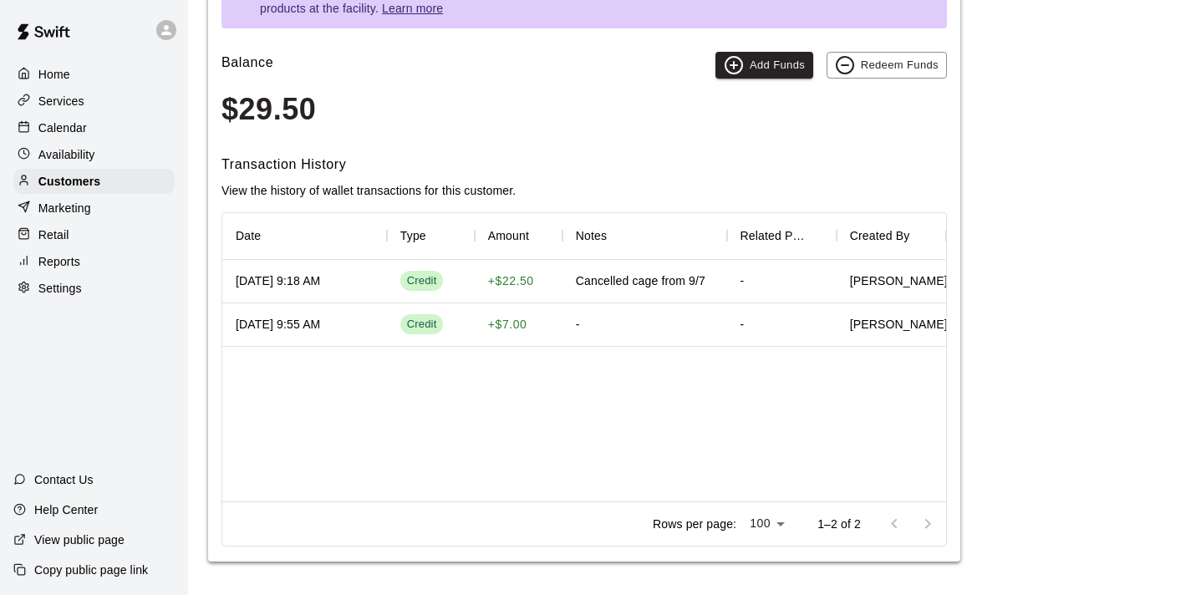
click at [104, 216] on div "Marketing" at bounding box center [93, 208] width 161 height 25
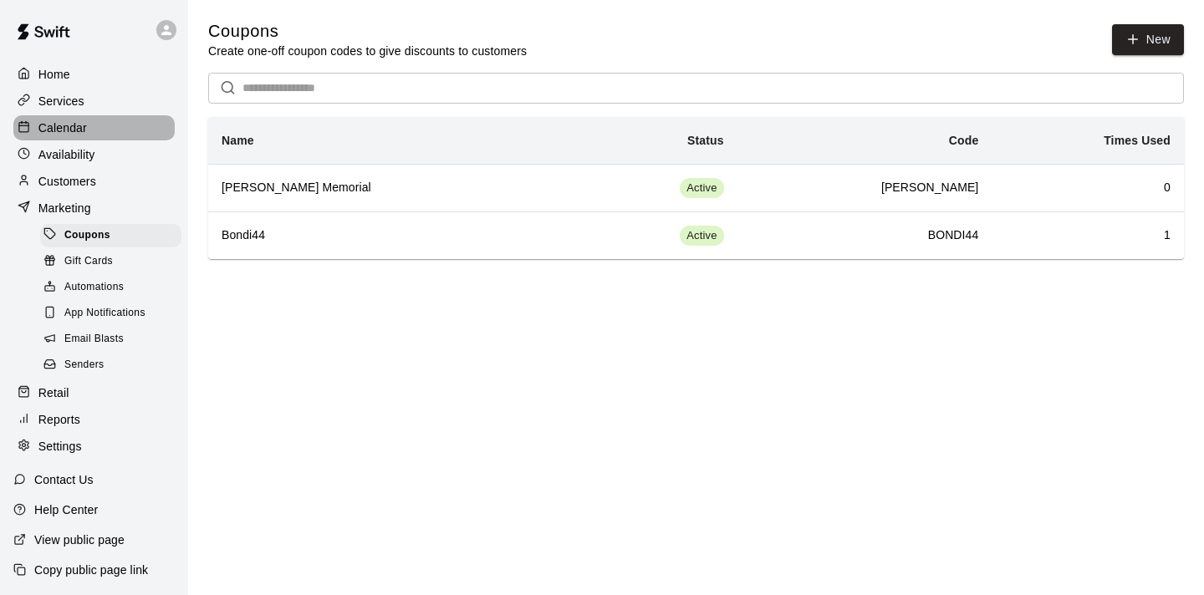
click at [95, 123] on div "Calendar" at bounding box center [93, 127] width 161 height 25
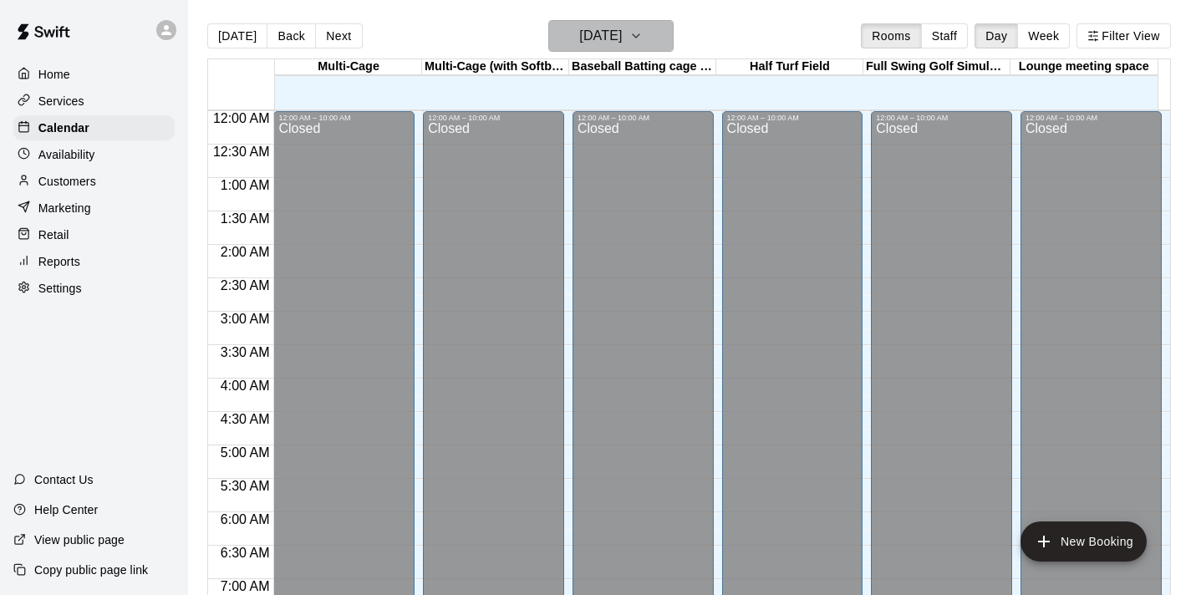
click at [643, 36] on icon "button" at bounding box center [635, 36] width 13 height 20
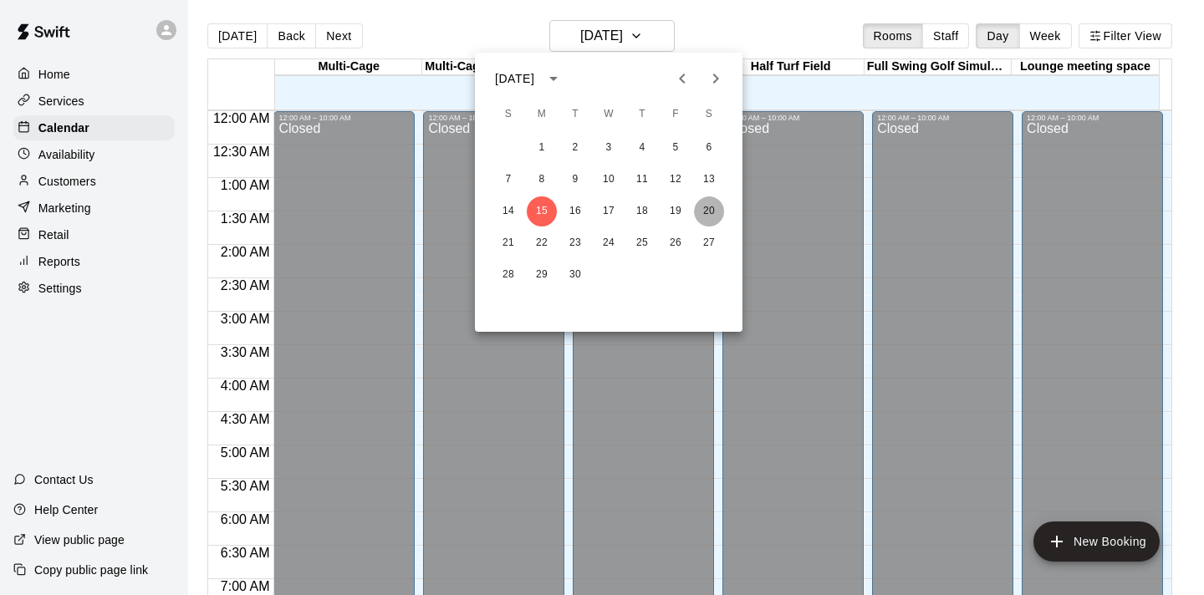
click at [716, 210] on button "20" at bounding box center [709, 211] width 30 height 30
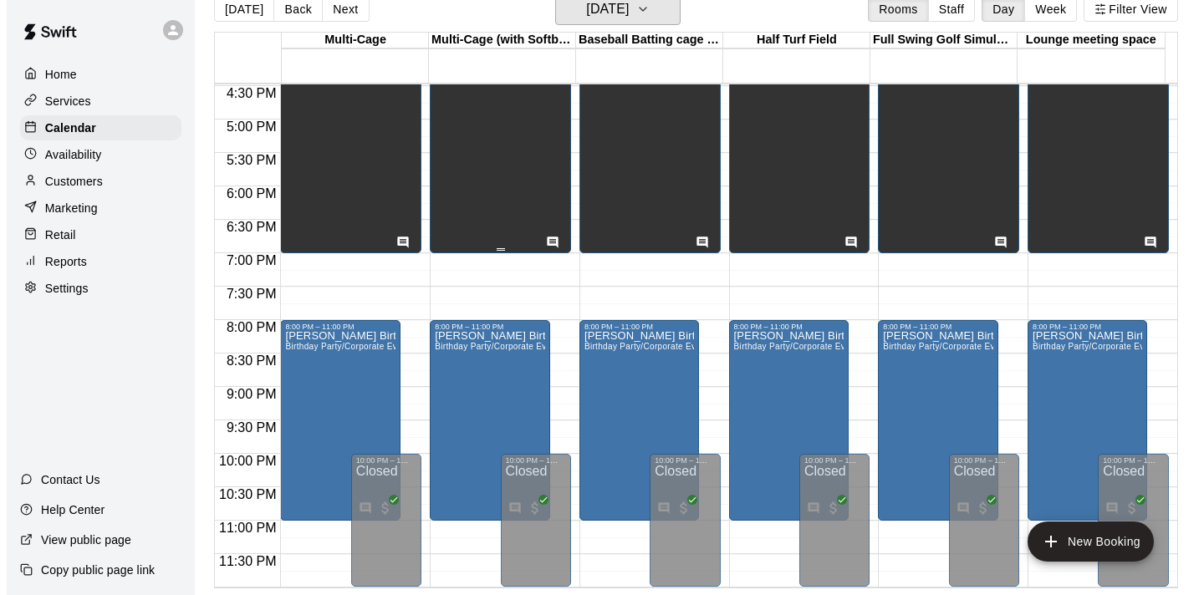
scroll to position [773, 0]
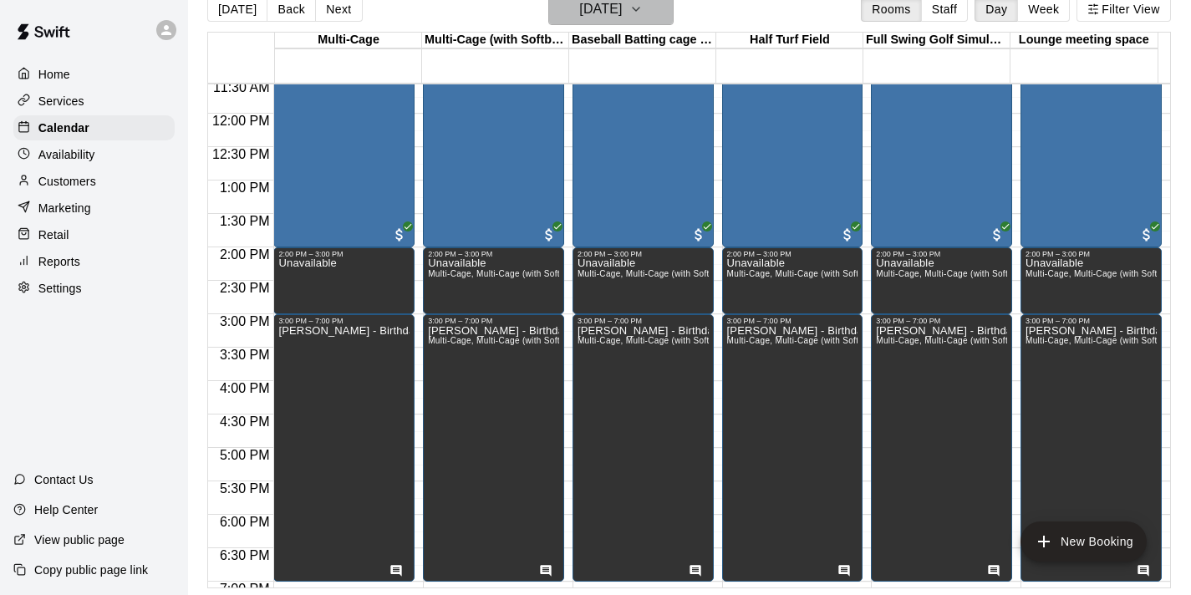
click at [639, 8] on icon "button" at bounding box center [636, 9] width 7 height 3
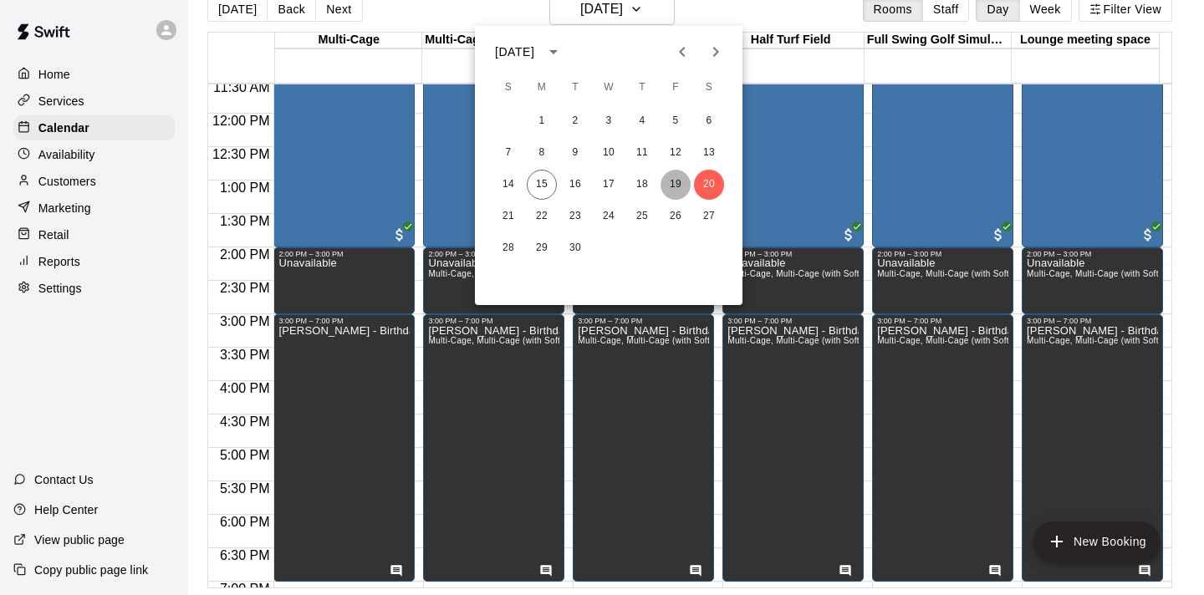
click at [679, 182] on button "19" at bounding box center [675, 185] width 30 height 30
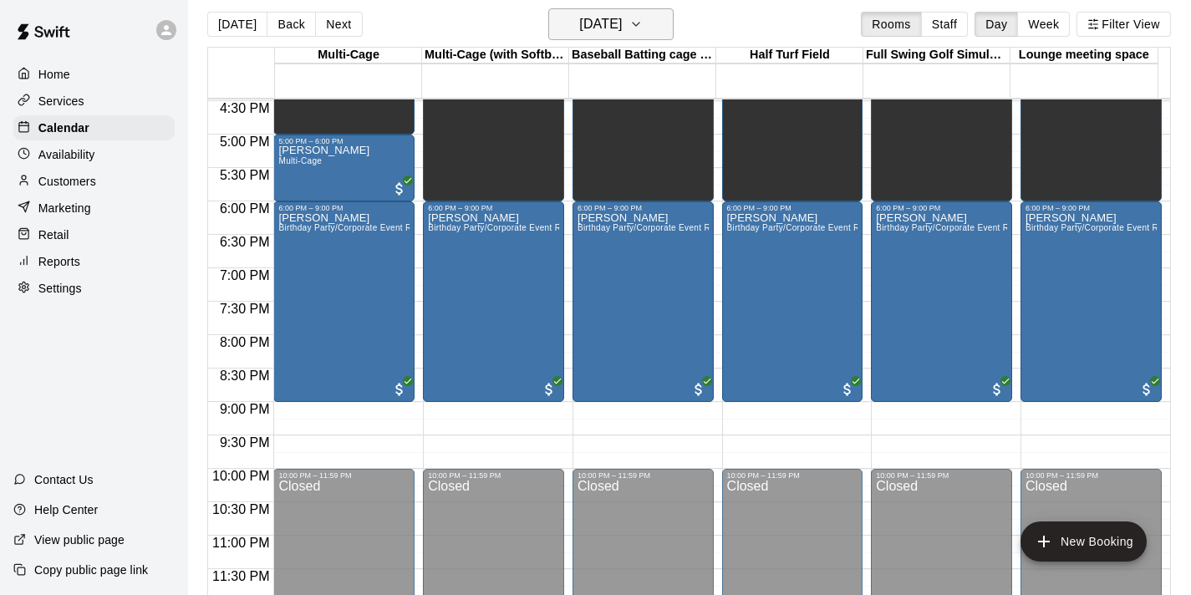
scroll to position [0, 0]
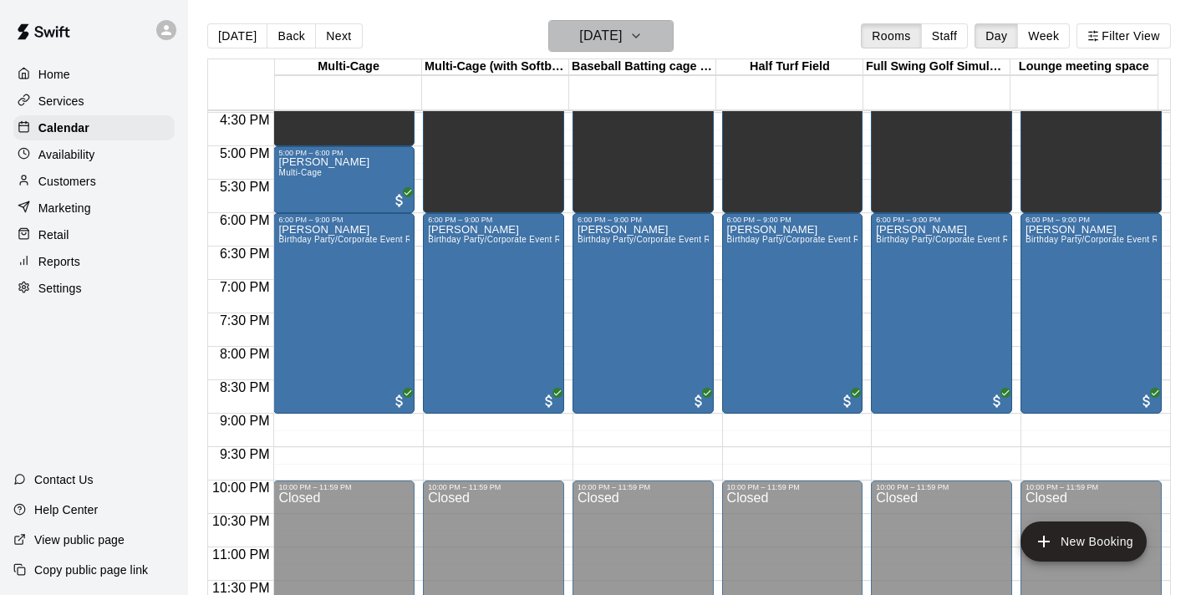
click at [643, 37] on icon "button" at bounding box center [635, 36] width 13 height 20
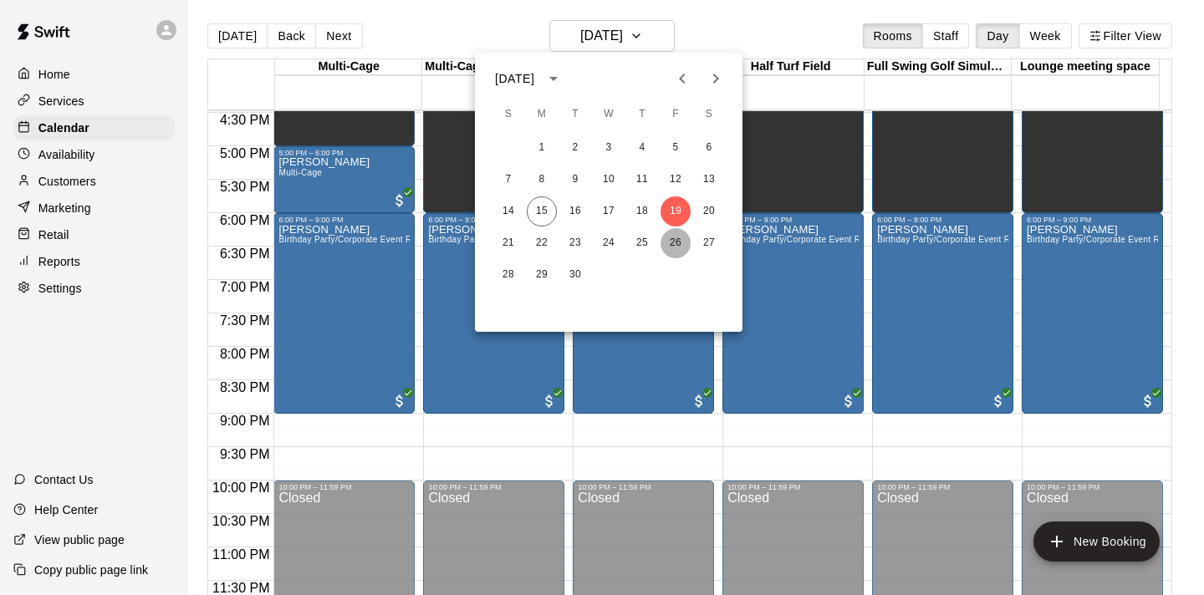
click at [678, 246] on button "26" at bounding box center [675, 243] width 30 height 30
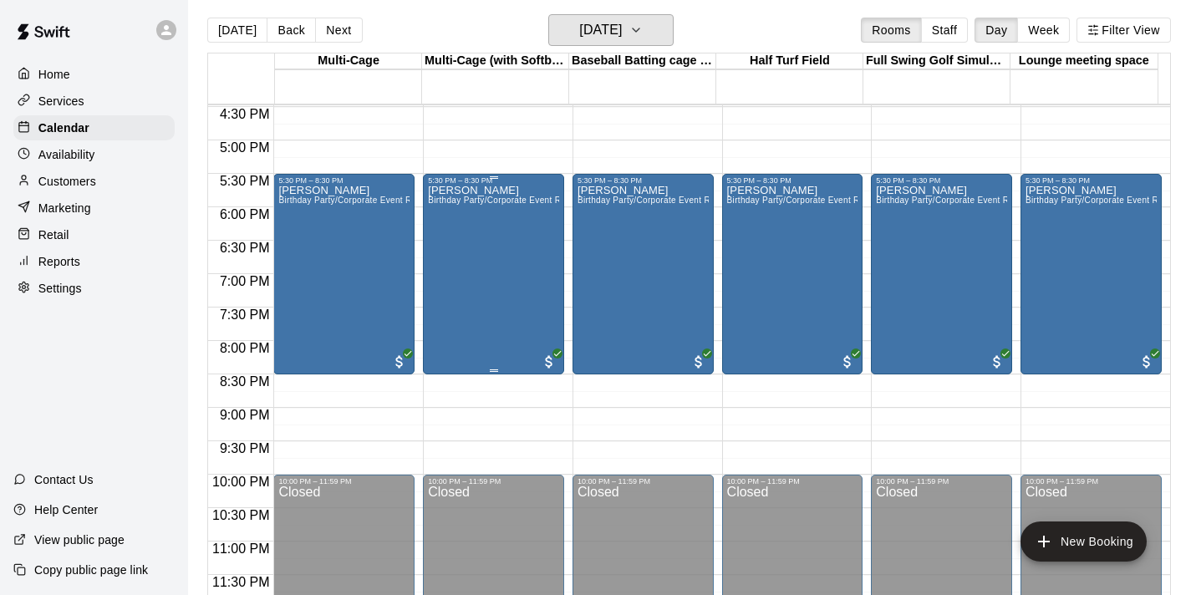
scroll to position [7, 0]
click at [643, 28] on icon "button" at bounding box center [635, 29] width 13 height 20
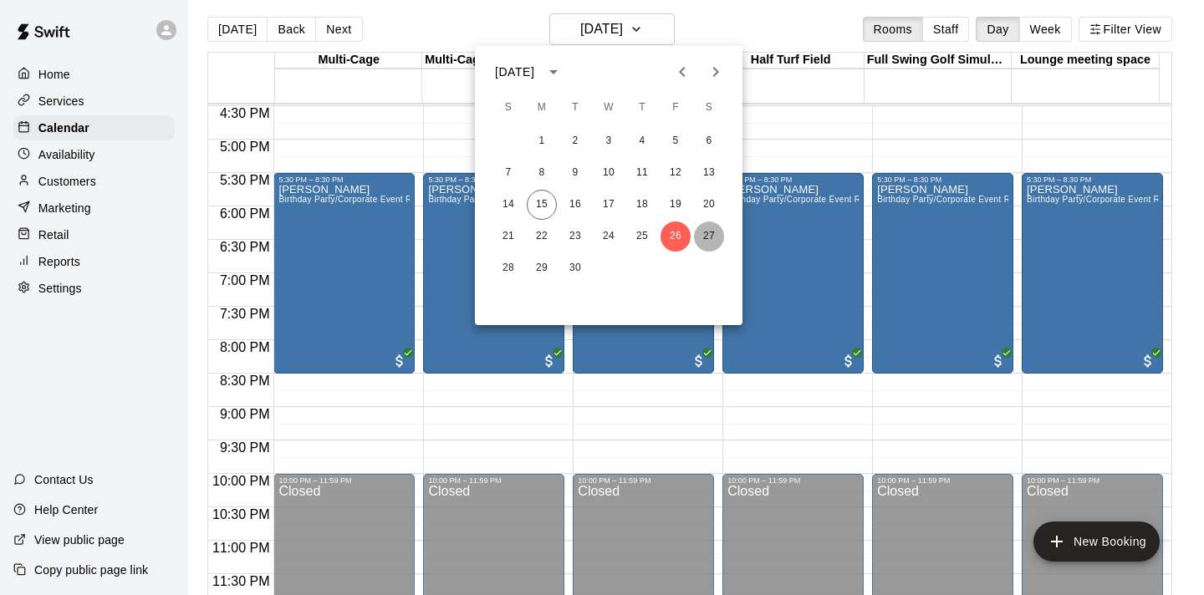
click at [711, 233] on button "27" at bounding box center [709, 237] width 30 height 30
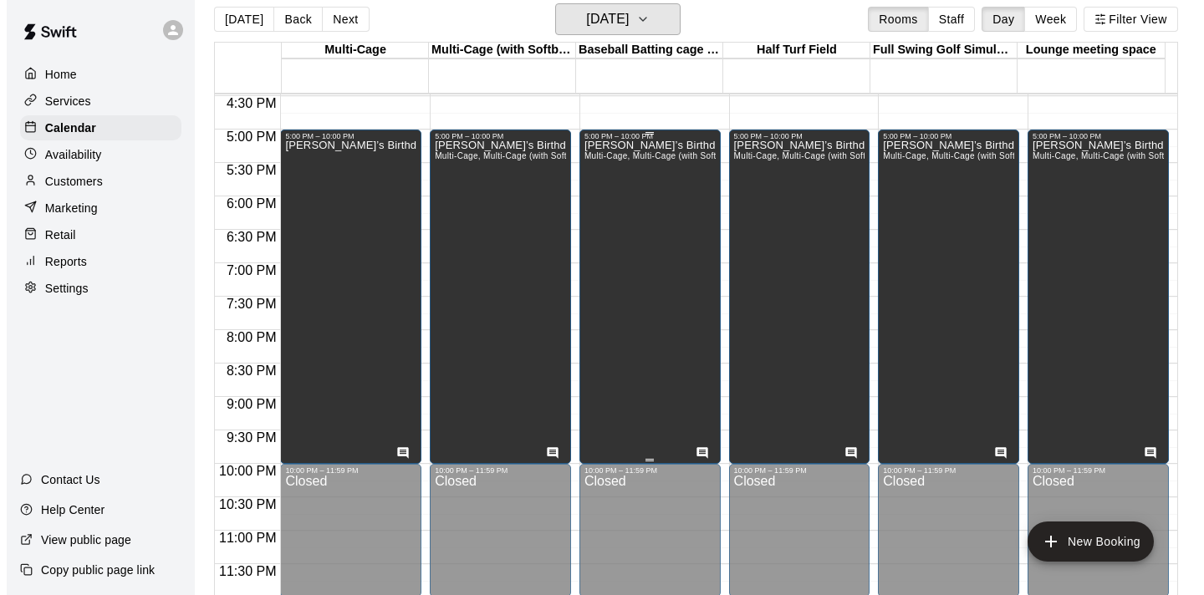
scroll to position [27, 0]
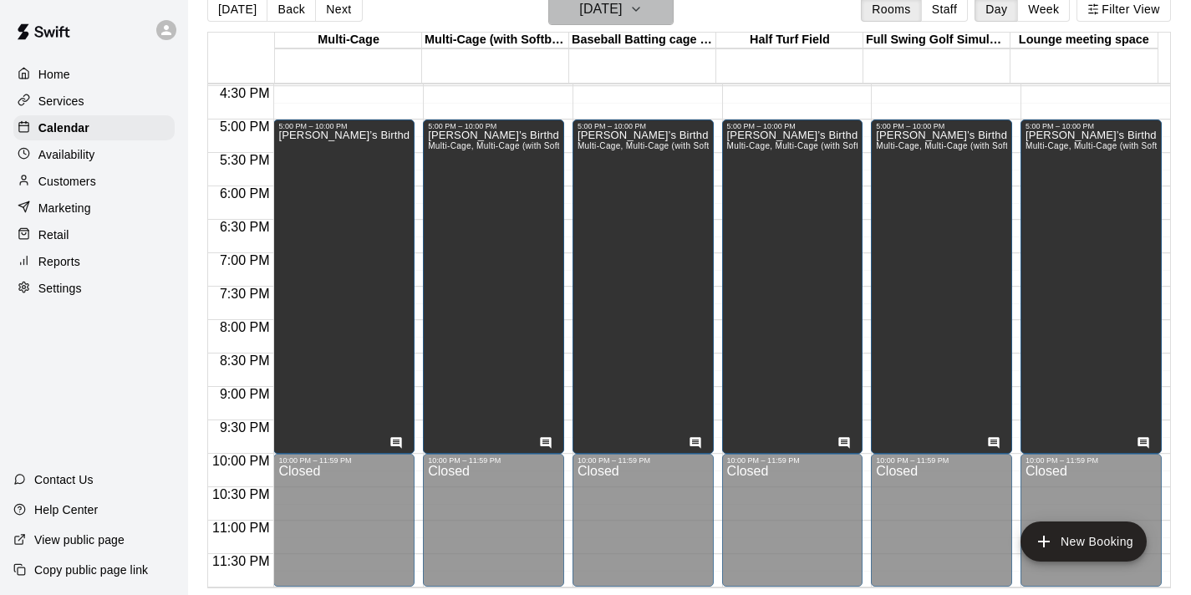
click at [643, 11] on icon "button" at bounding box center [635, 9] width 13 height 20
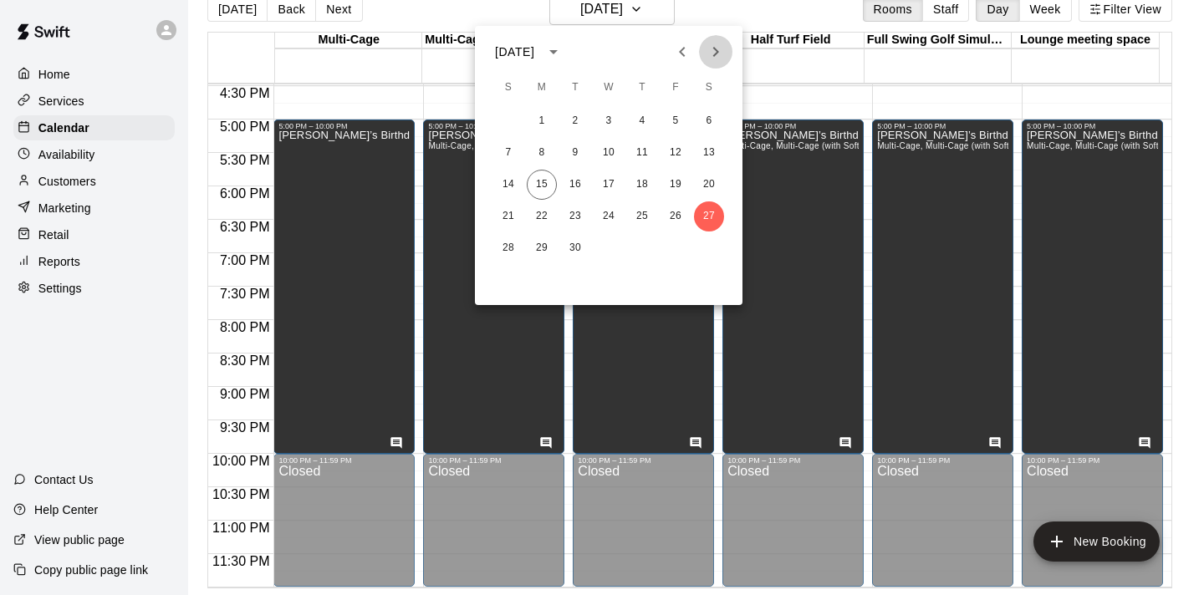
click at [717, 55] on icon "Next month" at bounding box center [716, 52] width 20 height 20
click at [674, 121] on button "3" at bounding box center [675, 121] width 30 height 30
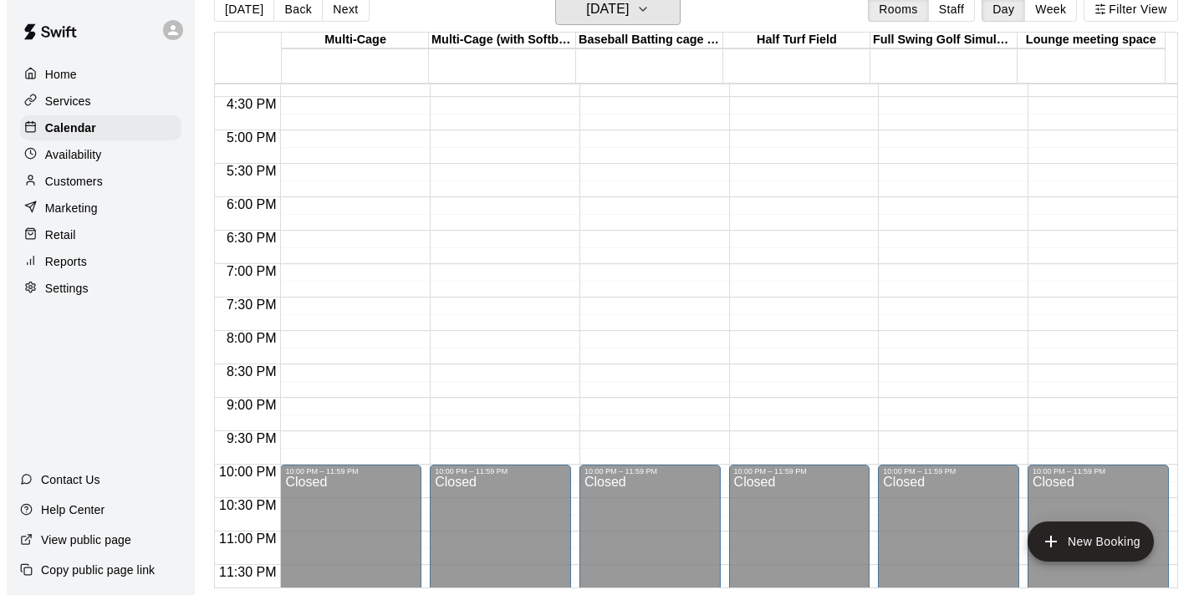
scroll to position [1075, 0]
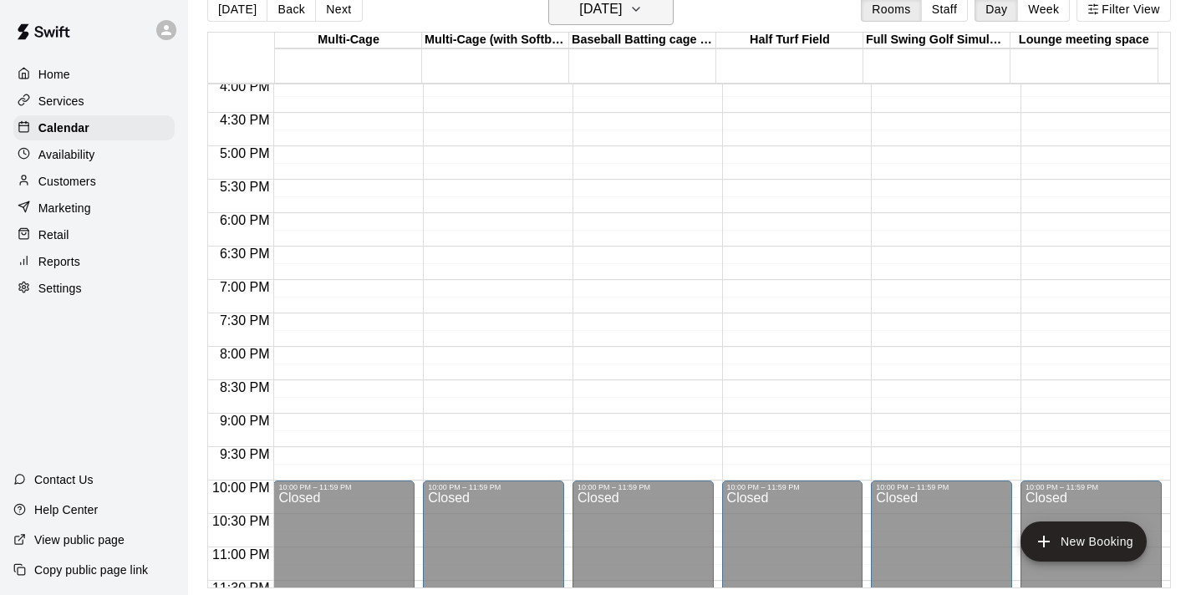
click at [660, 10] on button "[DATE]" at bounding box center [610, 9] width 125 height 32
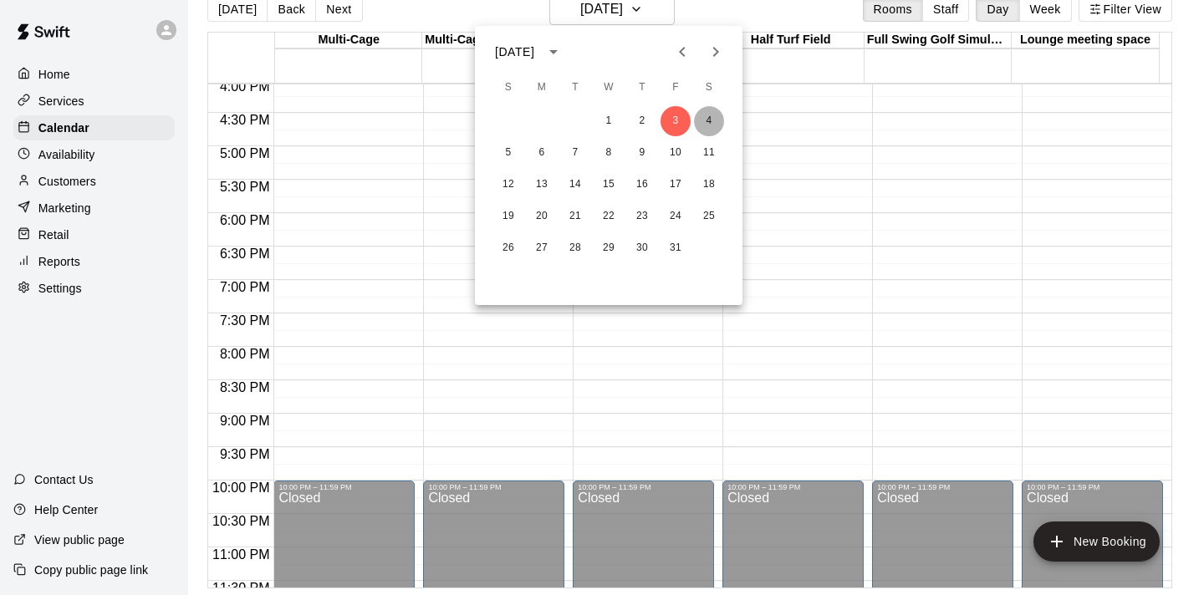
click at [706, 119] on button "4" at bounding box center [709, 121] width 30 height 30
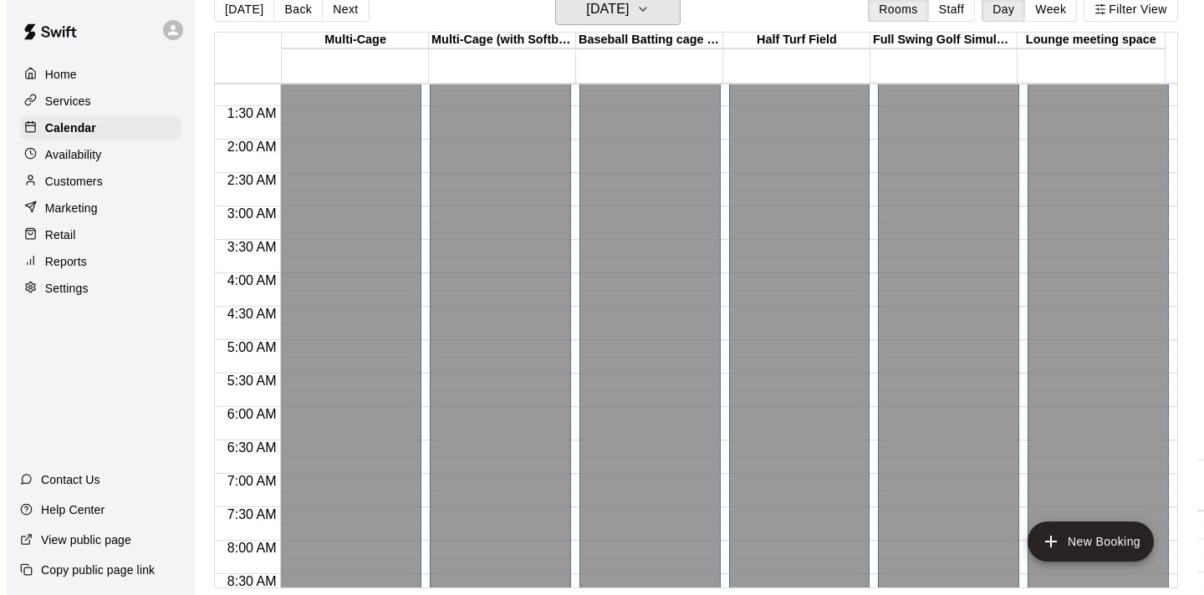
scroll to position [149, 0]
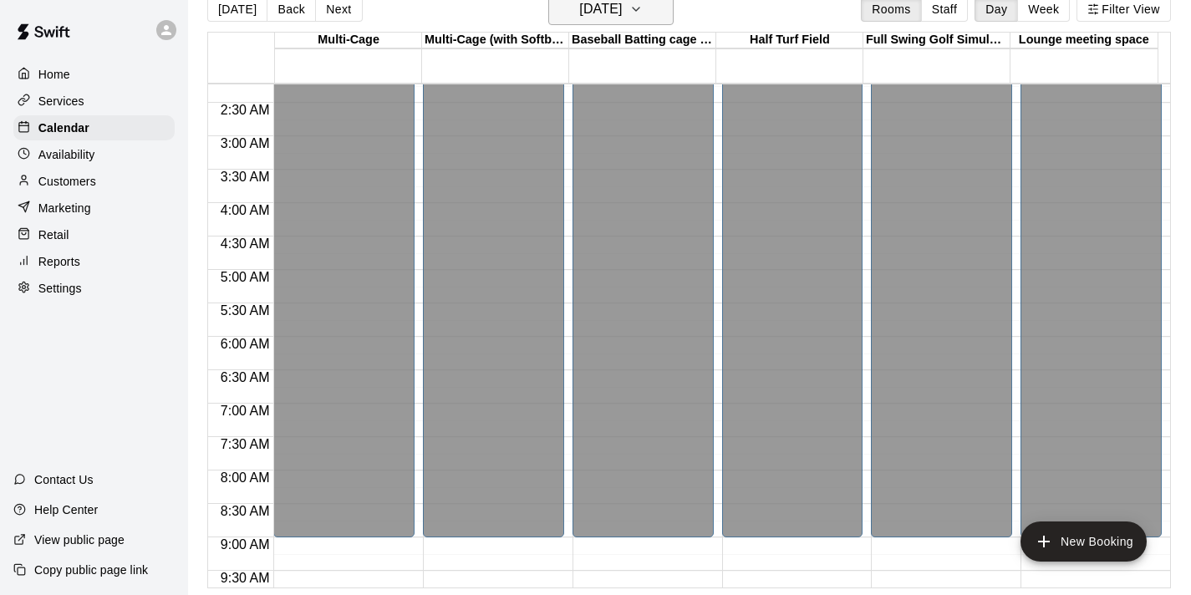
click at [667, 12] on button "[DATE]" at bounding box center [610, 9] width 125 height 32
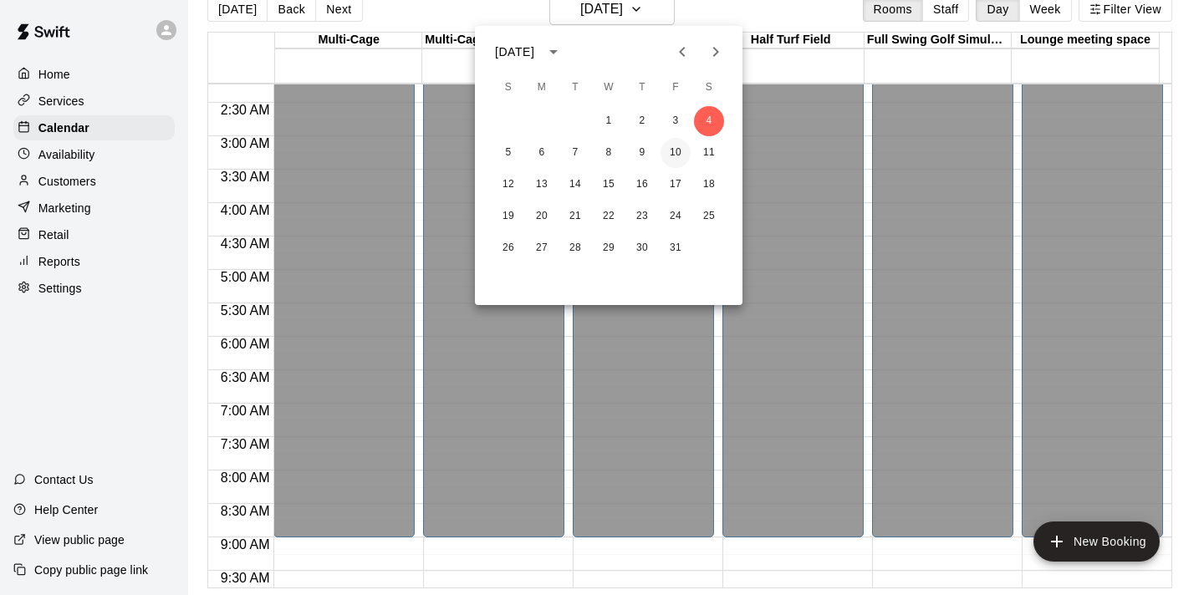
click at [676, 156] on button "10" at bounding box center [675, 153] width 30 height 30
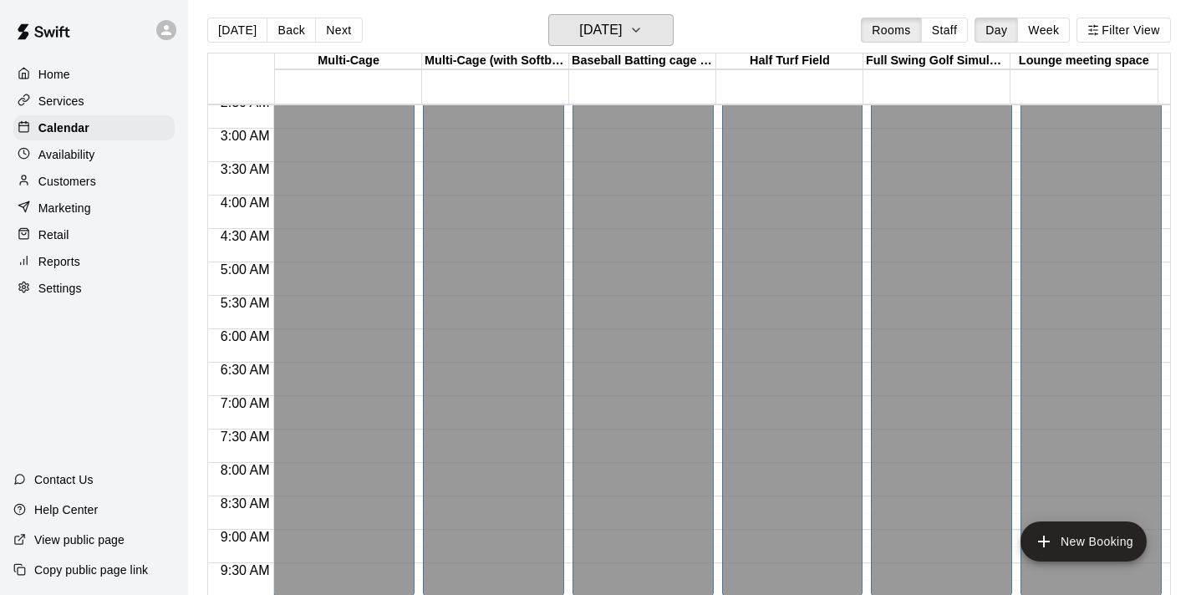
scroll to position [0, 0]
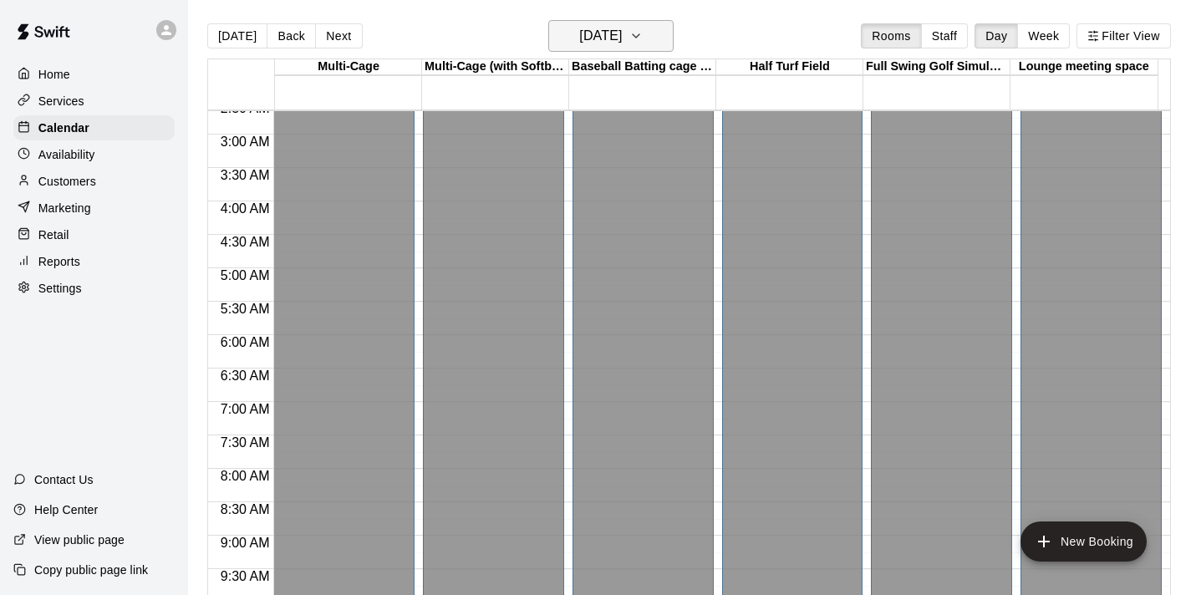
click at [661, 35] on button "[DATE]" at bounding box center [610, 36] width 125 height 32
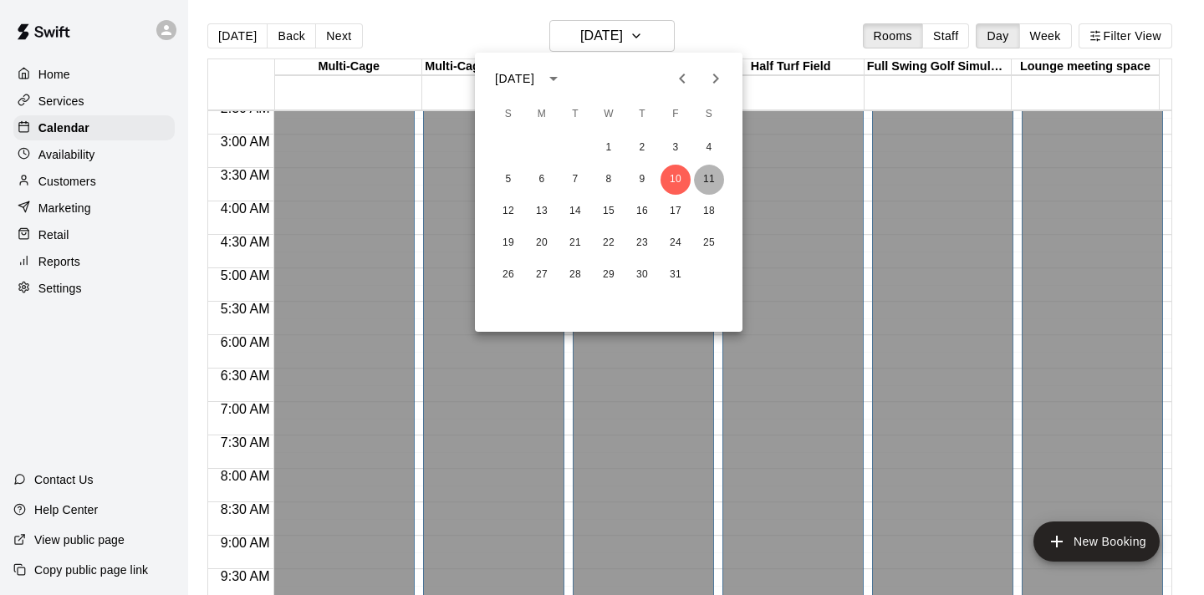
click at [713, 175] on button "11" at bounding box center [709, 180] width 30 height 30
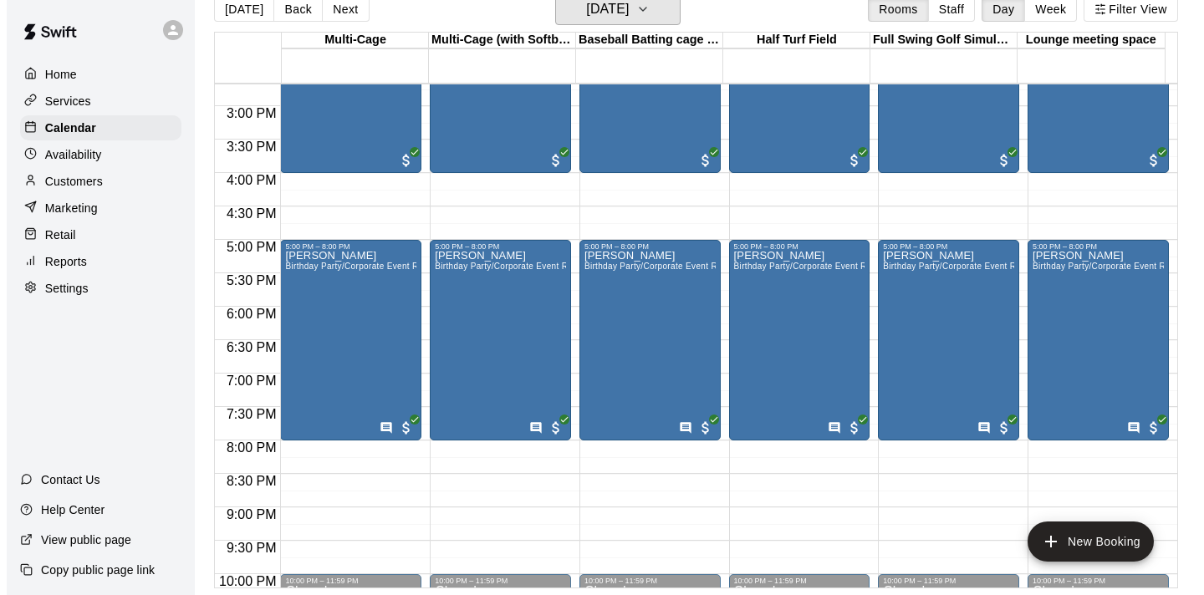
scroll to position [956, 0]
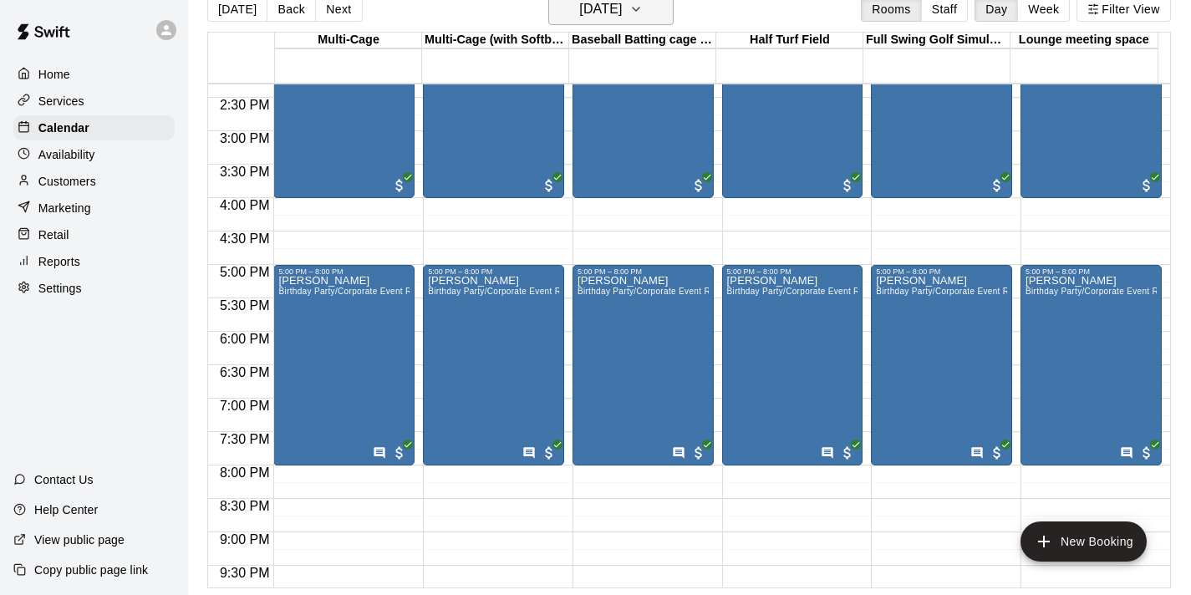
click at [667, 8] on button "[DATE]" at bounding box center [610, 9] width 125 height 32
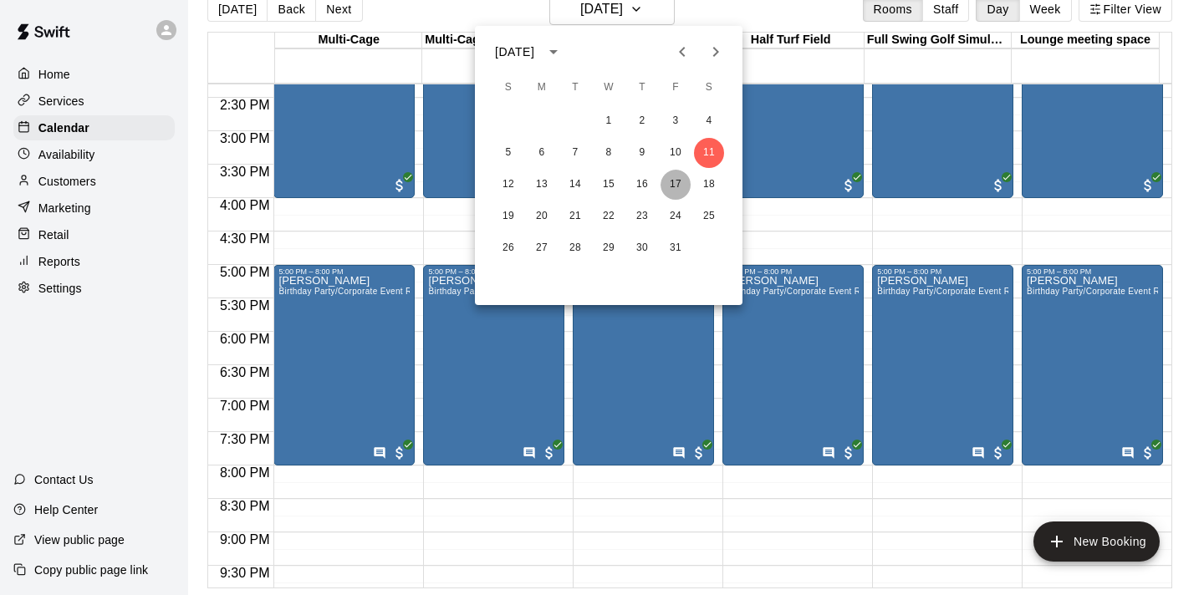
click at [680, 185] on button "17" at bounding box center [675, 185] width 30 height 30
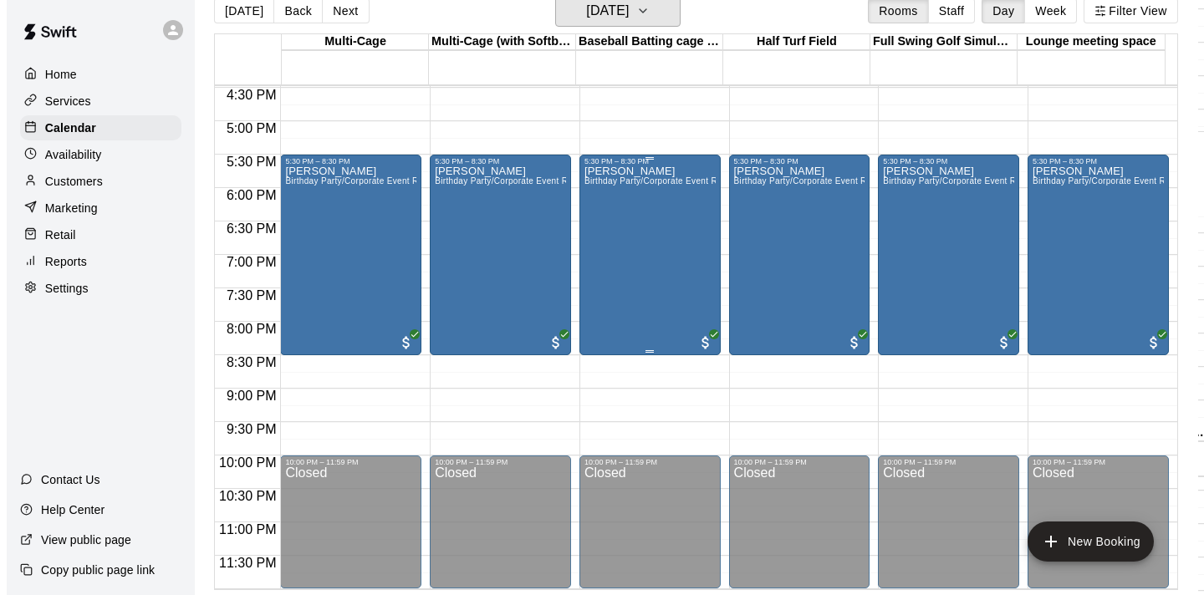
scroll to position [27, 0]
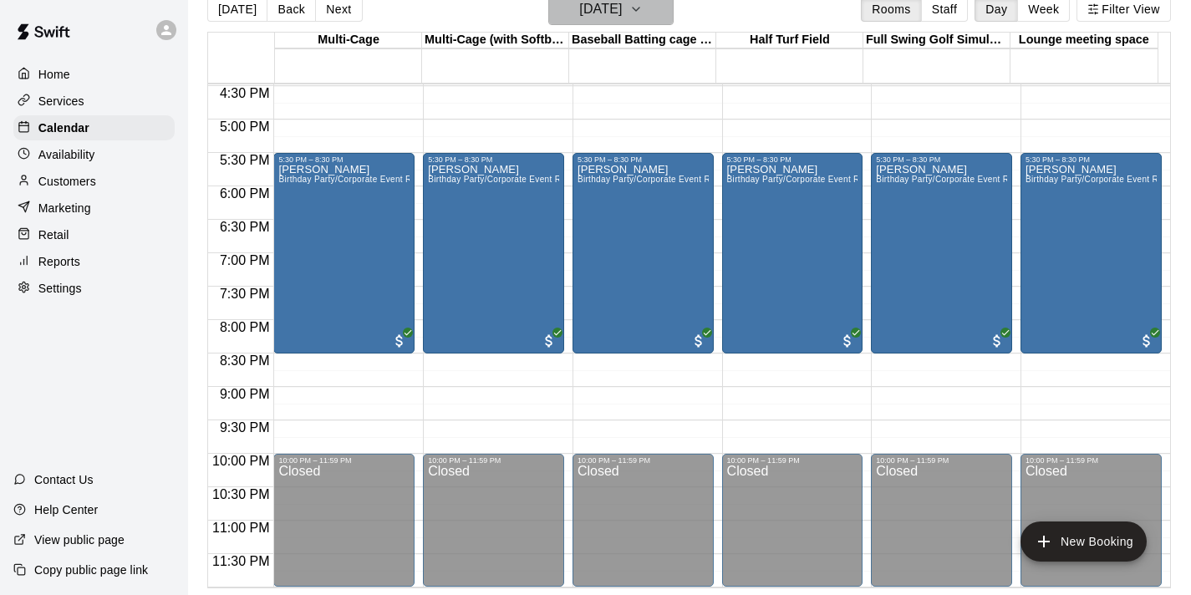
click at [664, 8] on button "[DATE]" at bounding box center [610, 9] width 125 height 32
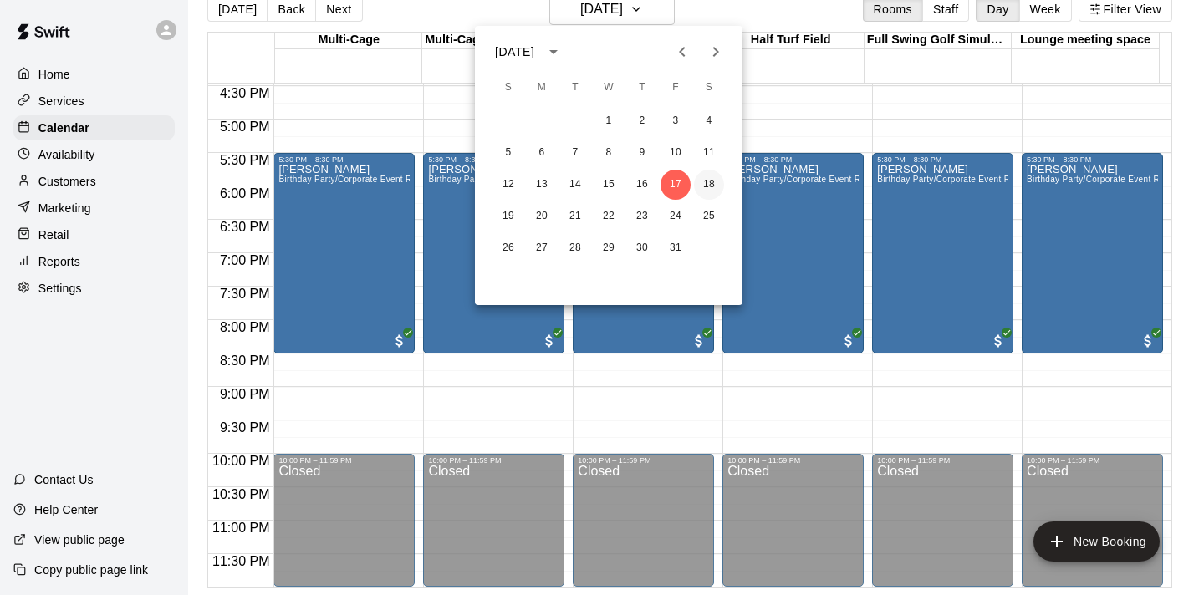
click at [706, 186] on button "18" at bounding box center [709, 185] width 30 height 30
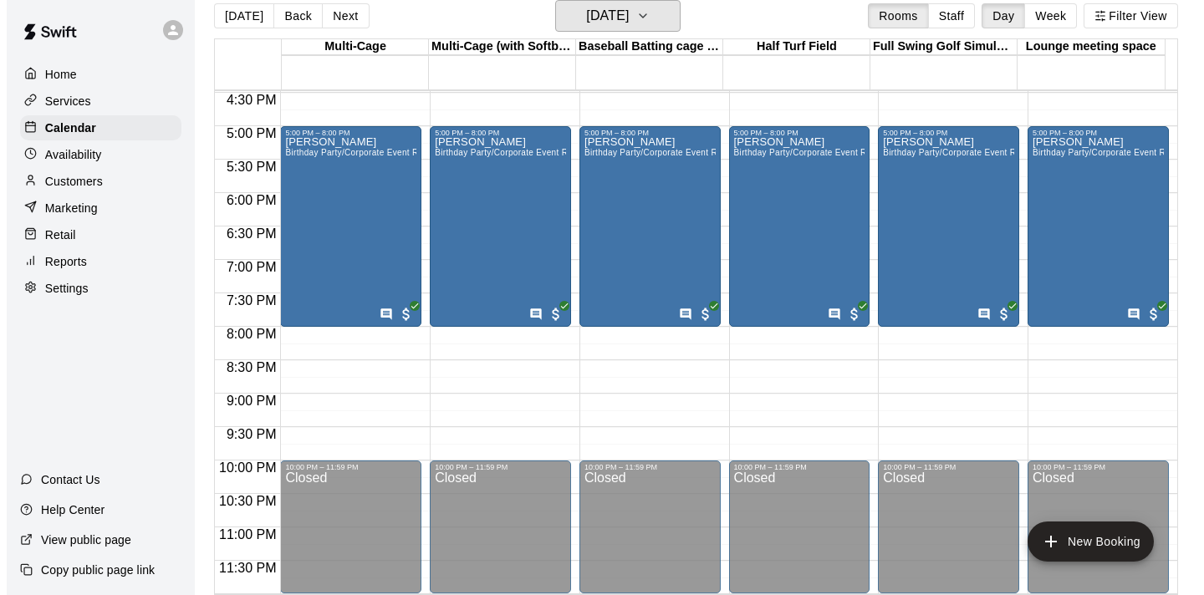
scroll to position [23, 0]
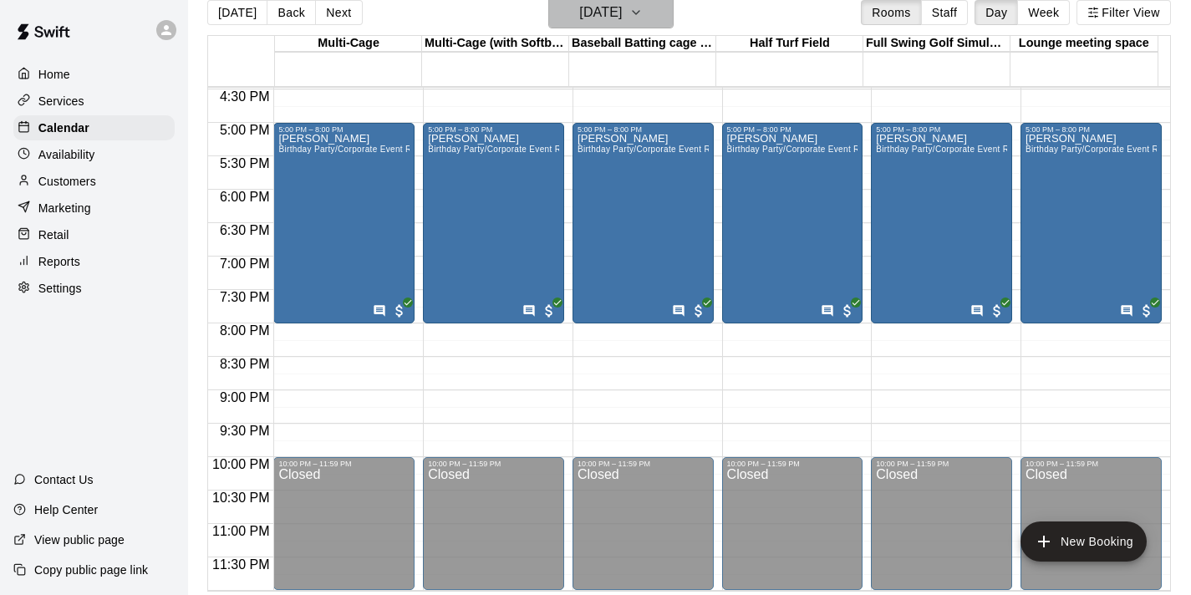
click at [643, 8] on icon "button" at bounding box center [635, 13] width 13 height 20
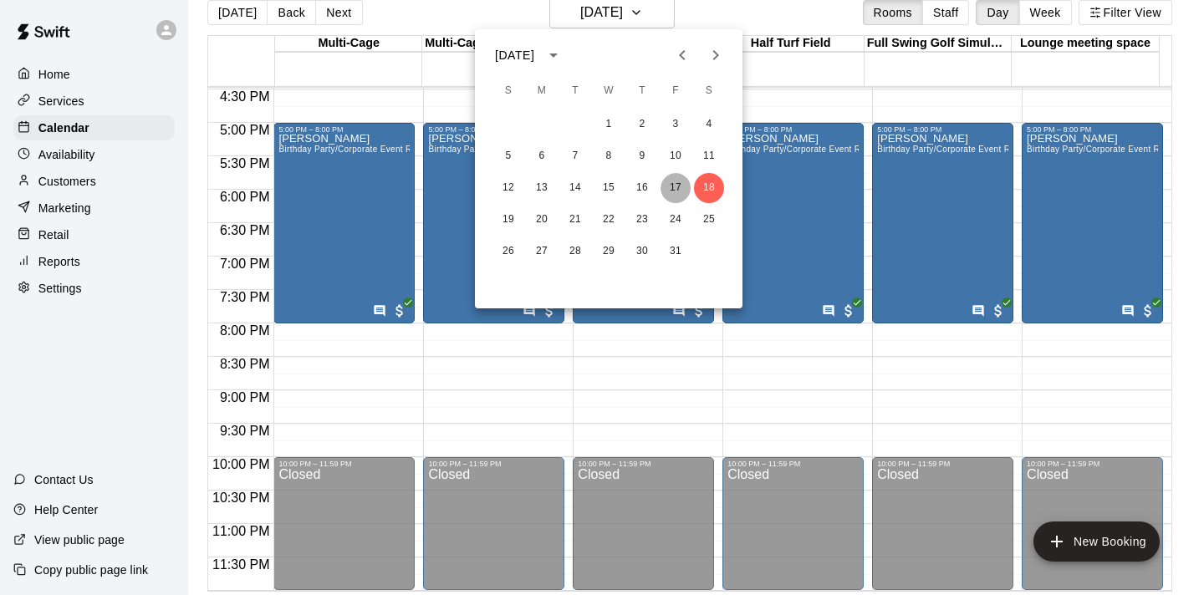
click at [675, 181] on button "17" at bounding box center [675, 188] width 30 height 30
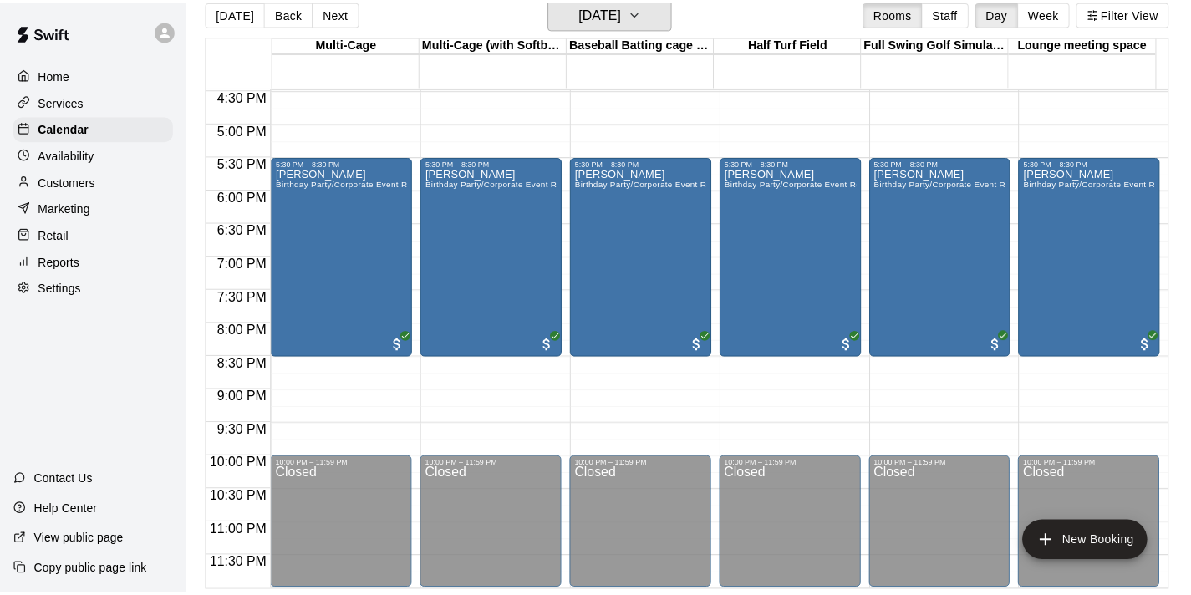
scroll to position [20, 0]
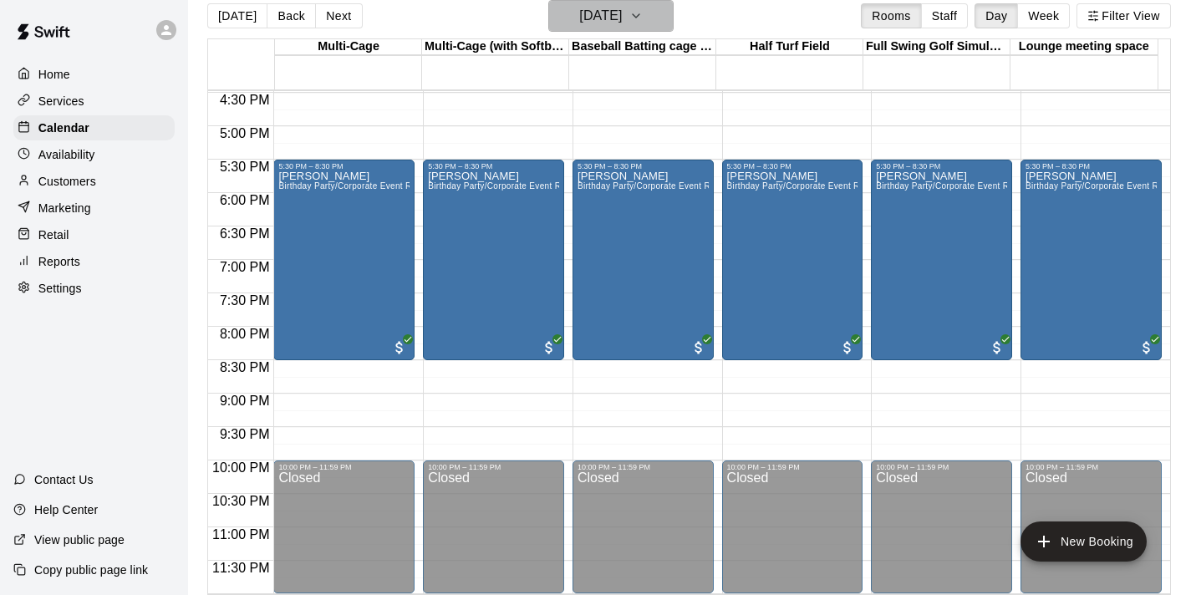
click at [643, 12] on icon "button" at bounding box center [635, 16] width 13 height 20
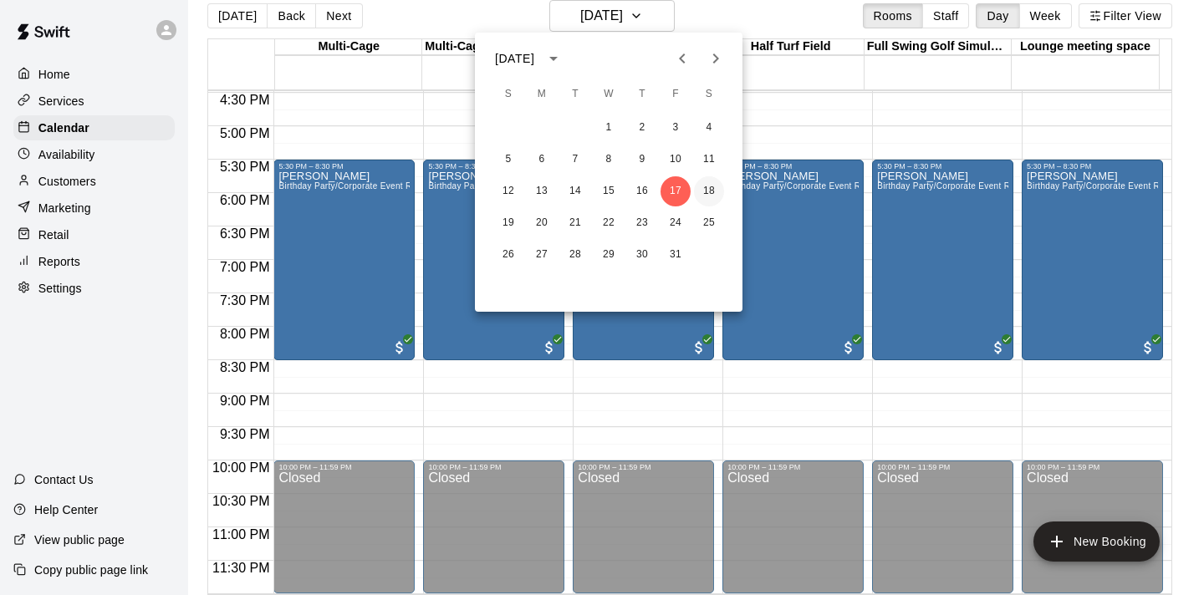
click at [710, 195] on button "18" at bounding box center [709, 191] width 30 height 30
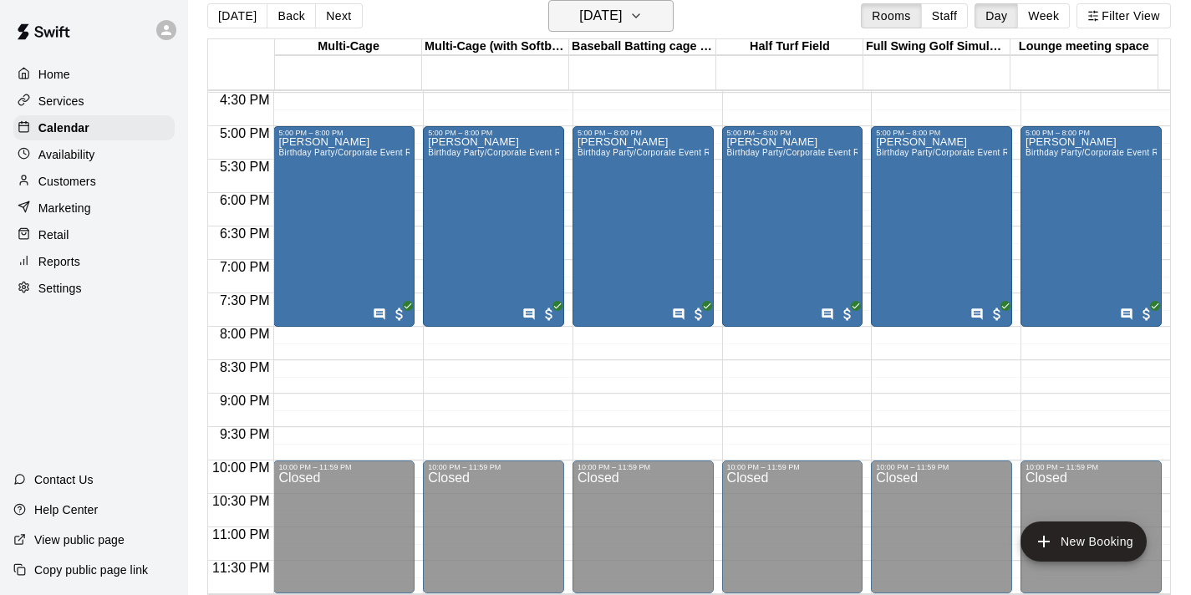
click at [643, 23] on icon "button" at bounding box center [635, 16] width 13 height 20
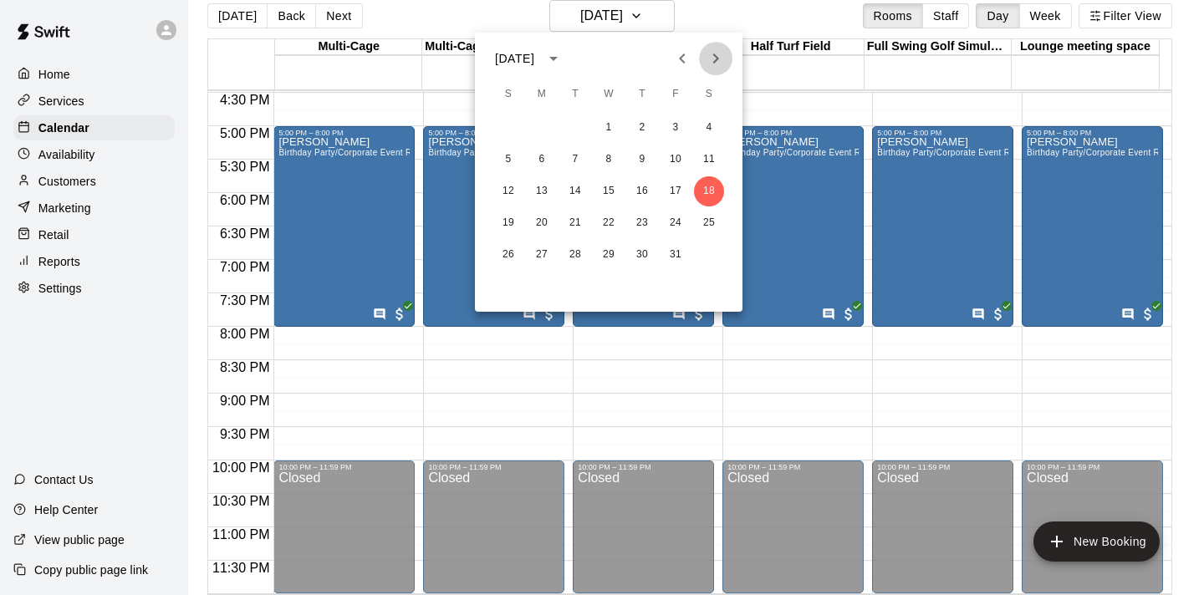
click at [718, 60] on icon "Next month" at bounding box center [716, 58] width 20 height 20
click at [722, 61] on icon "Next month" at bounding box center [716, 58] width 20 height 20
click at [722, 62] on icon "Next month" at bounding box center [716, 58] width 20 height 20
click at [709, 262] on button "31" at bounding box center [709, 255] width 30 height 30
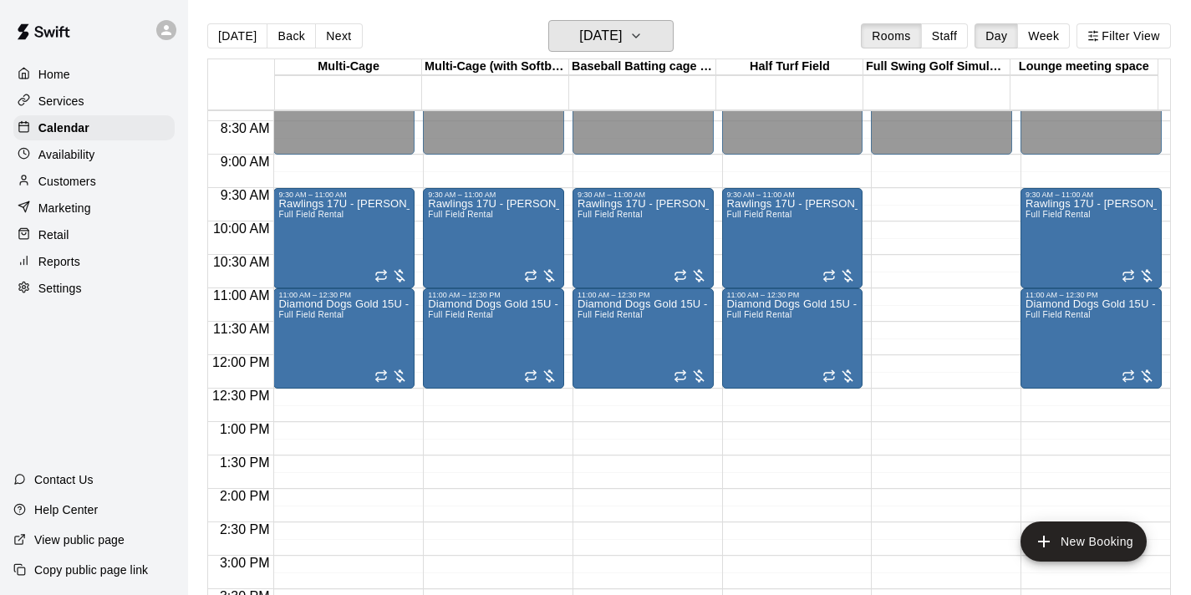
scroll to position [557, 0]
